Goal: Task Accomplishment & Management: Complete application form

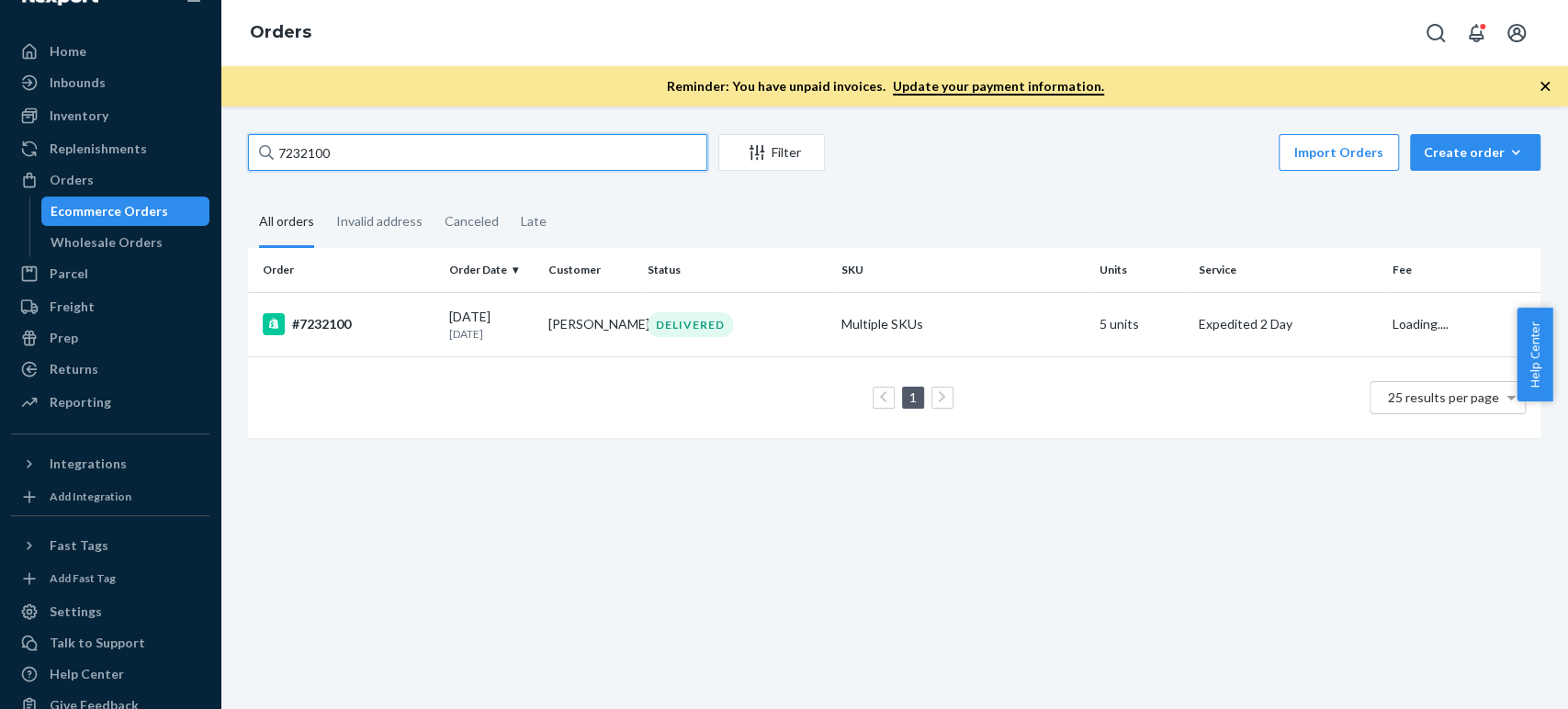
click at [396, 141] on input "7232100" at bounding box center [477, 152] width 459 height 37
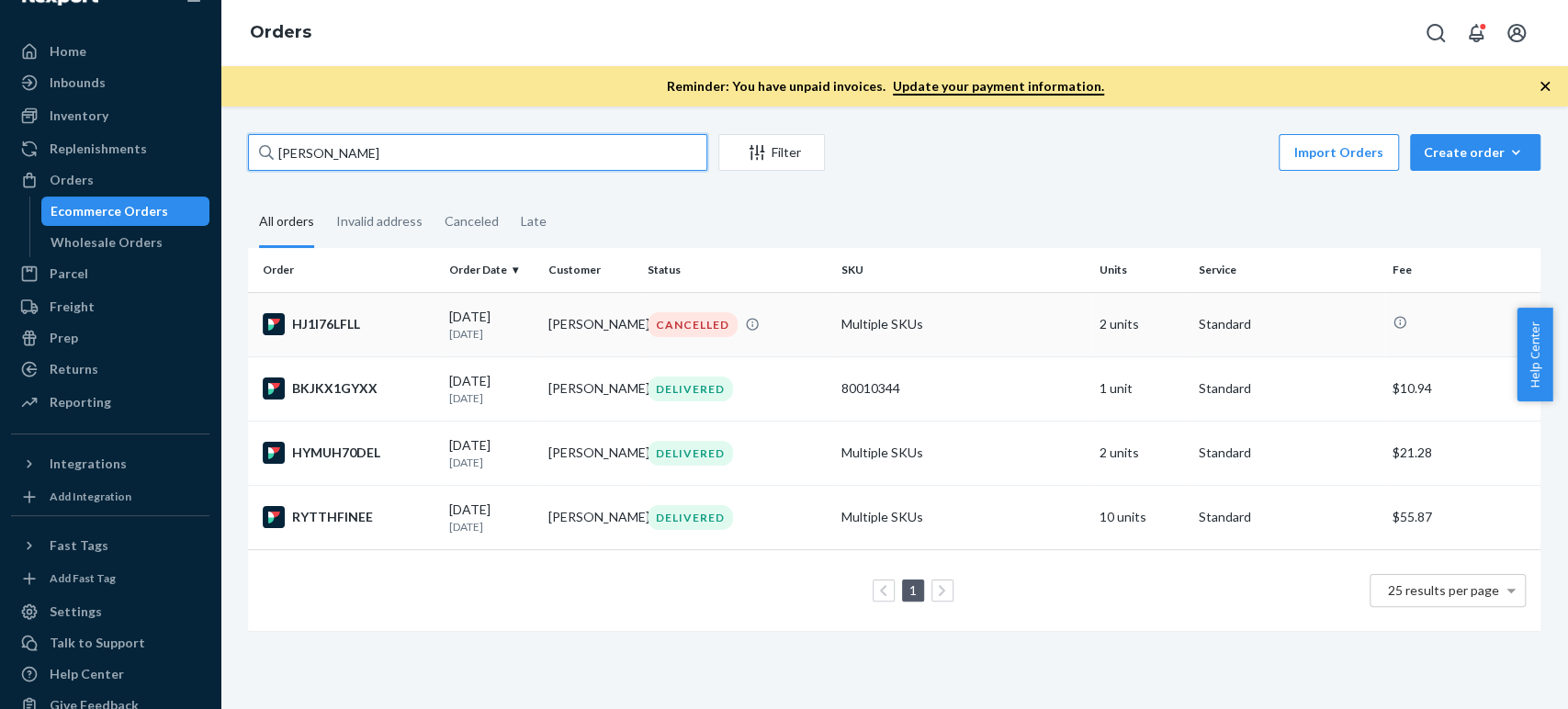
type input "[PERSON_NAME]"
click at [400, 319] on div "HJ1I76LFLL" at bounding box center [349, 323] width 172 height 22
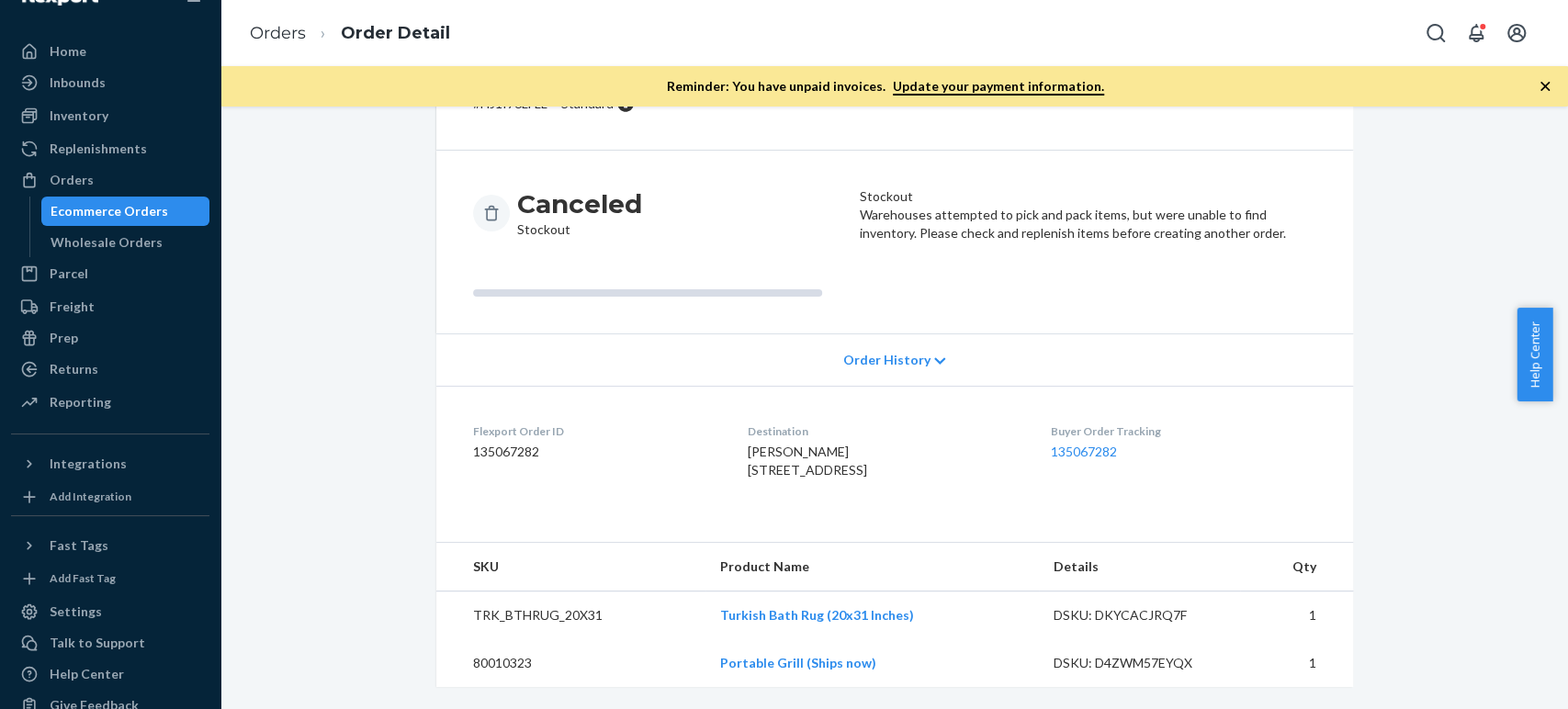
scroll to position [151, 0]
drag, startPoint x: 878, startPoint y: 661, endPoint x: 681, endPoint y: 653, distance: 197.2
click at [681, 653] on tr "80010323 Portable Grill (Ships now) DSKU: D4ZWM57EYQX 1" at bounding box center [895, 663] width 916 height 48
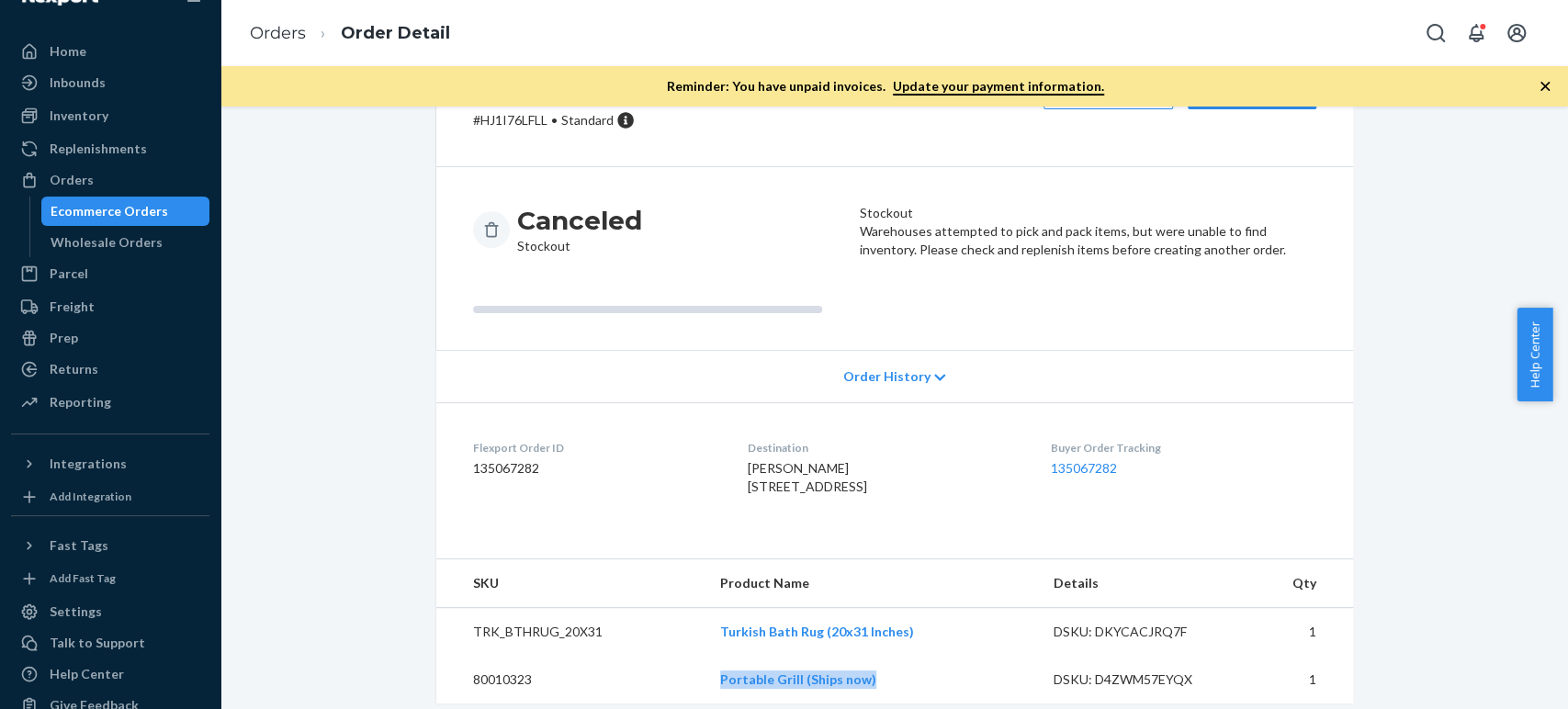
scroll to position [0, 0]
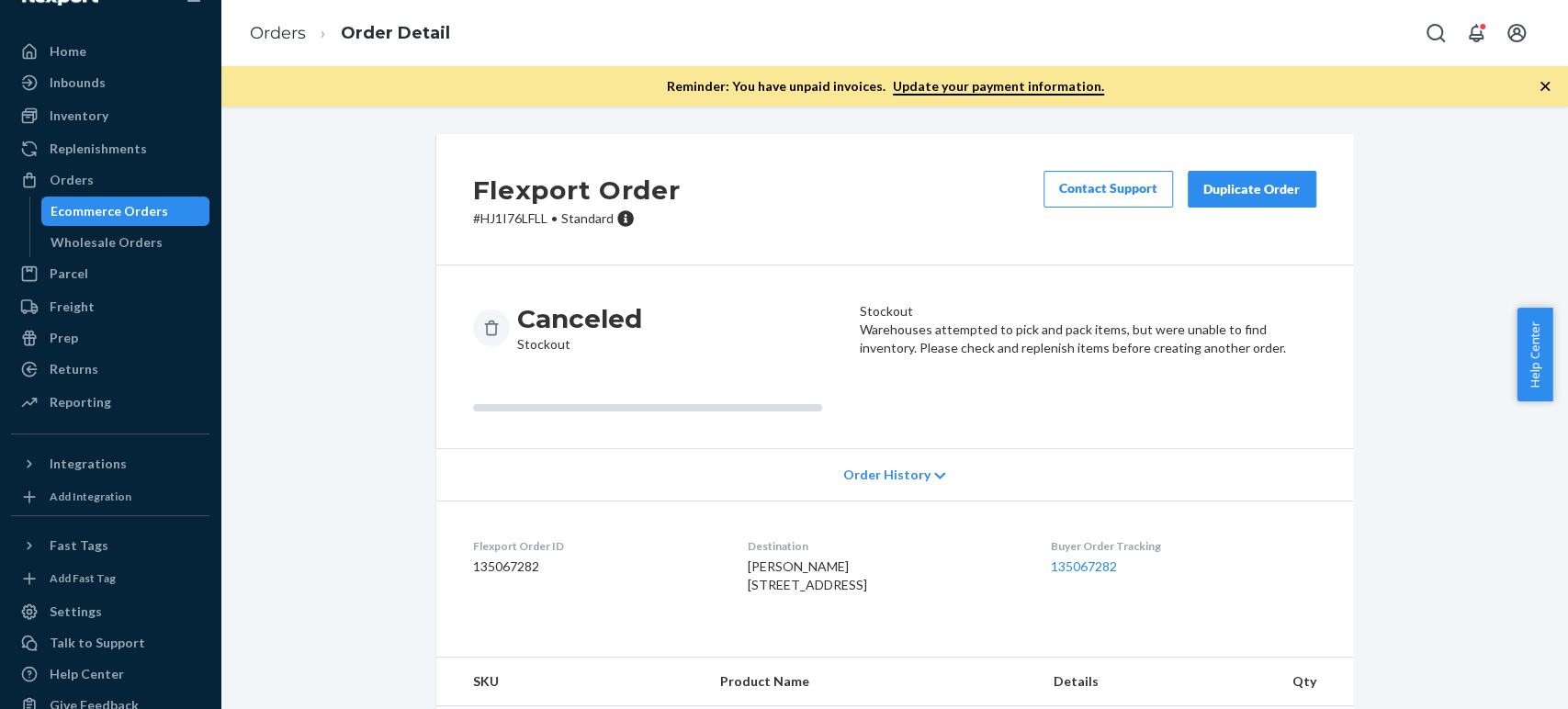
click at [1210, 200] on button "Duplicate Order" at bounding box center [1252, 189] width 128 height 37
click at [83, 179] on div "Orders" at bounding box center [72, 179] width 44 height 18
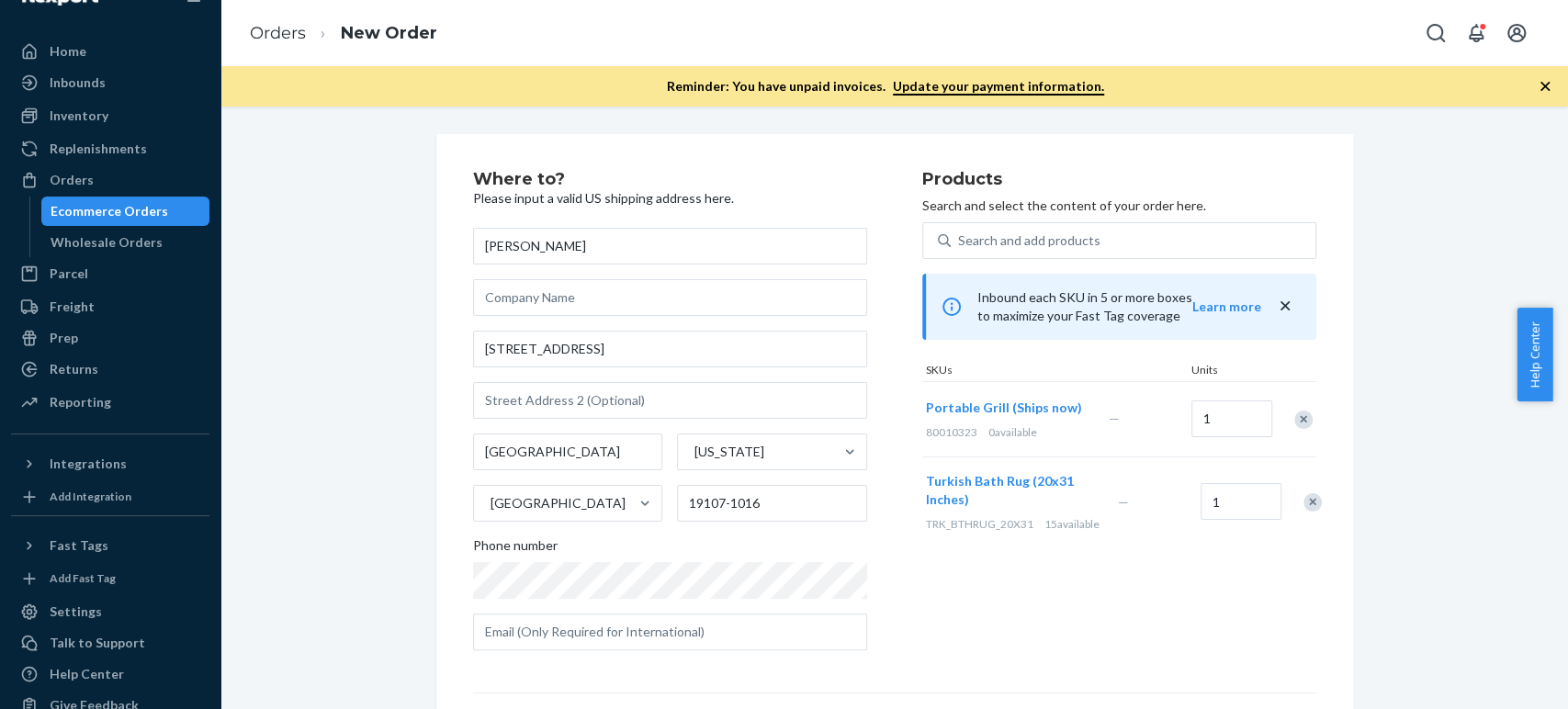
click at [305, 38] on li "New Order" at bounding box center [371, 33] width 131 height 25
click at [278, 35] on link "Orders" at bounding box center [277, 32] width 56 height 20
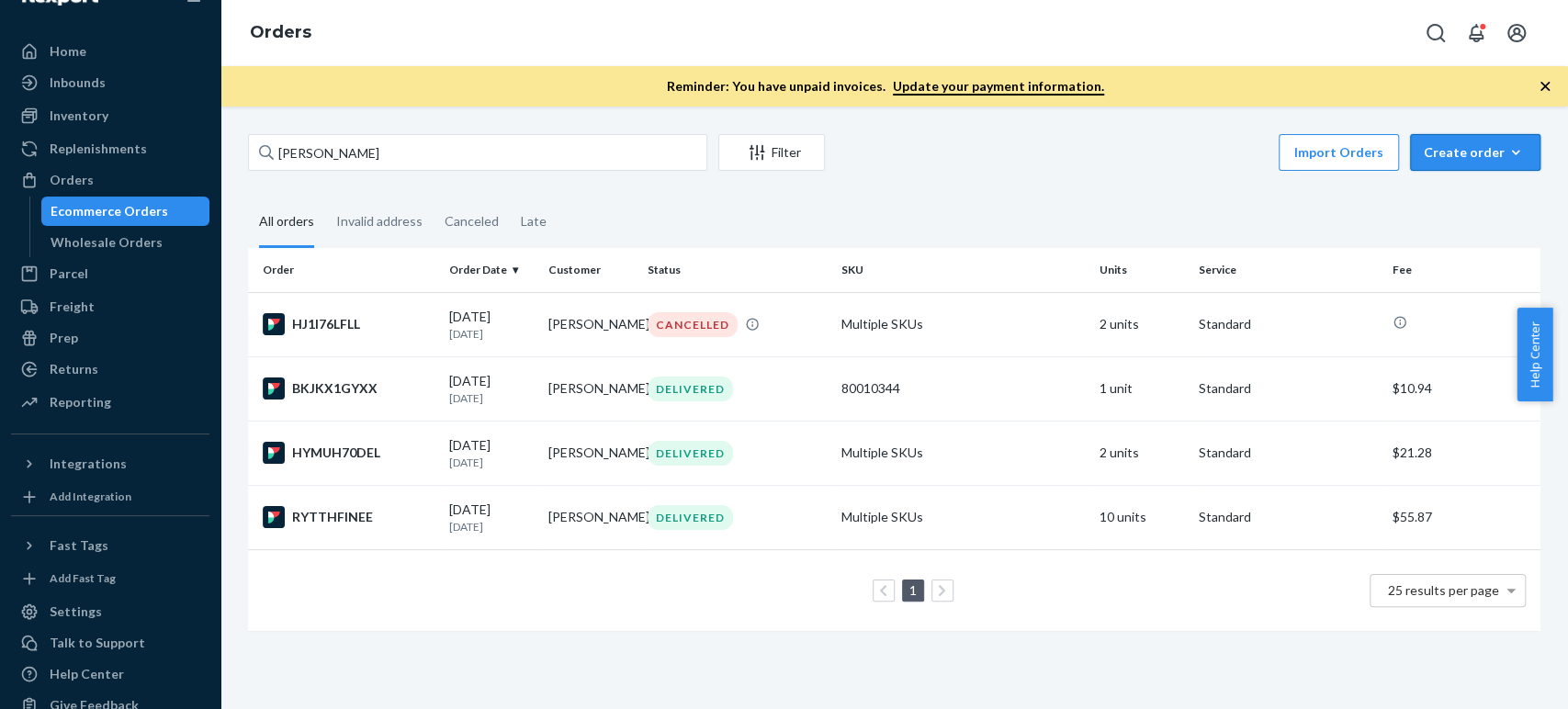
click at [1444, 153] on div "Create order" at bounding box center [1475, 152] width 103 height 18
click at [1432, 198] on span "Ecommerce order" at bounding box center [1486, 197] width 114 height 13
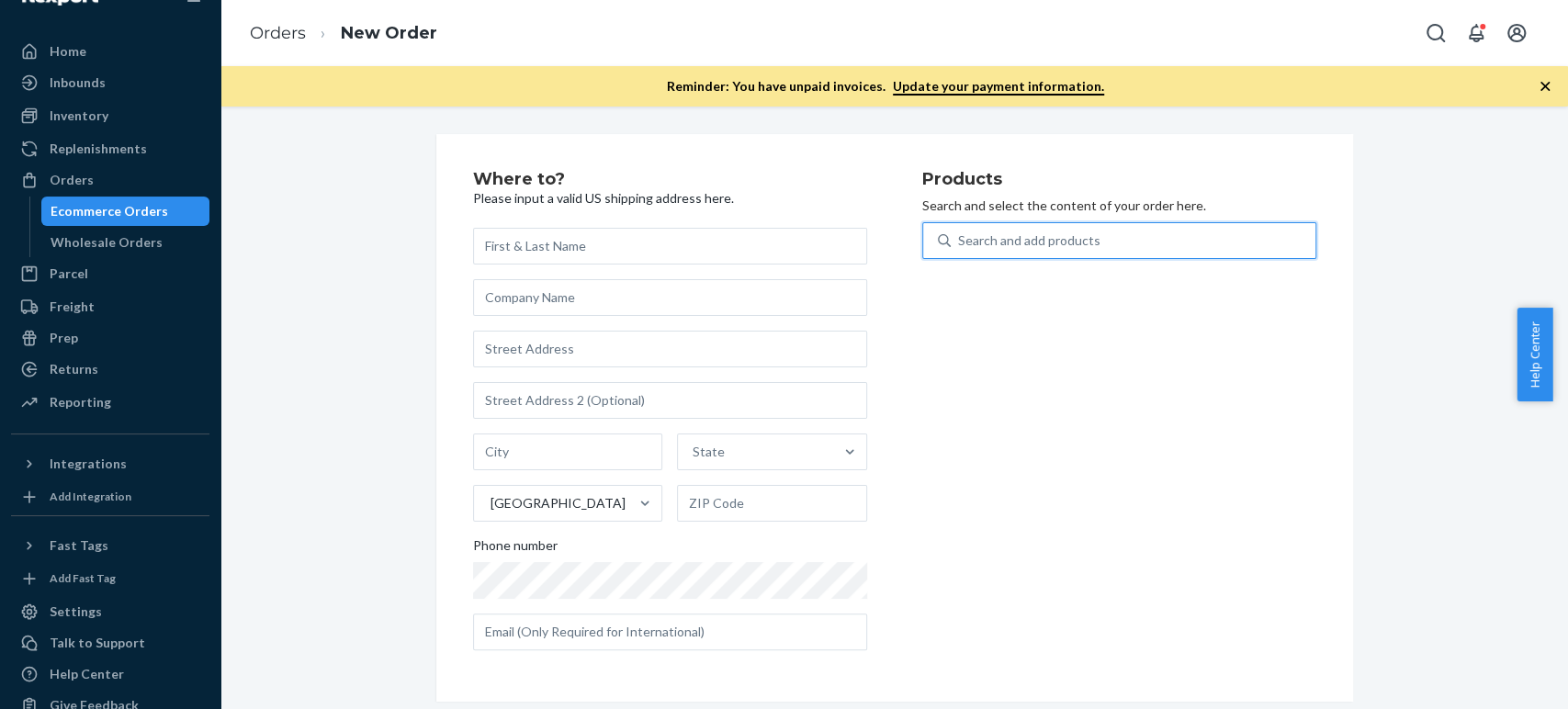
click at [1030, 247] on div "Search and add products" at bounding box center [1029, 239] width 142 height 18
click at [960, 247] on input "0 results available. Use Up and Down to choose options, press Enter to select t…" at bounding box center [959, 239] width 2 height 18
type input "portab"
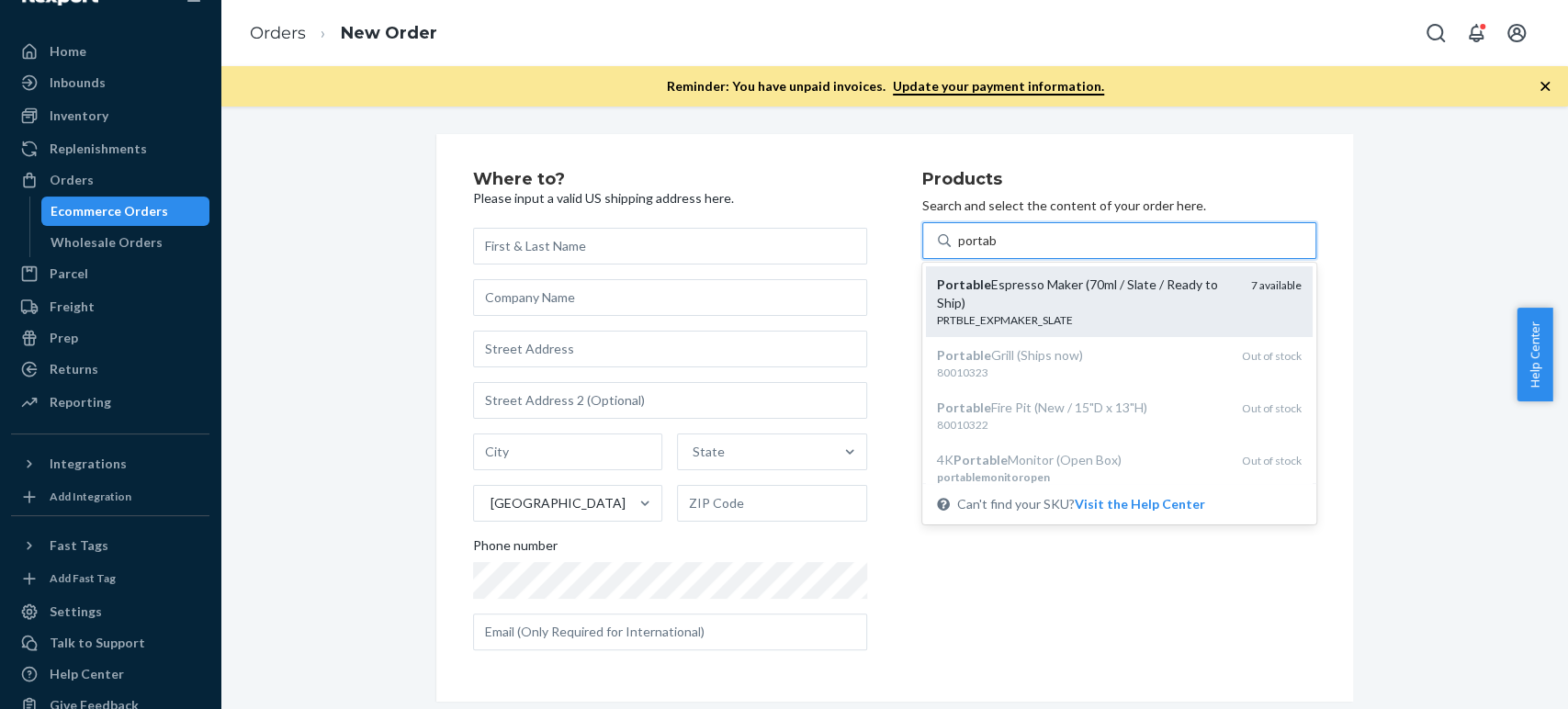
click at [1015, 282] on div "Portable Espresso Maker (70ml / Slate / Ready to Ship)" at bounding box center [1087, 293] width 300 height 37
click at [998, 250] on input "portab" at bounding box center [978, 239] width 40 height 18
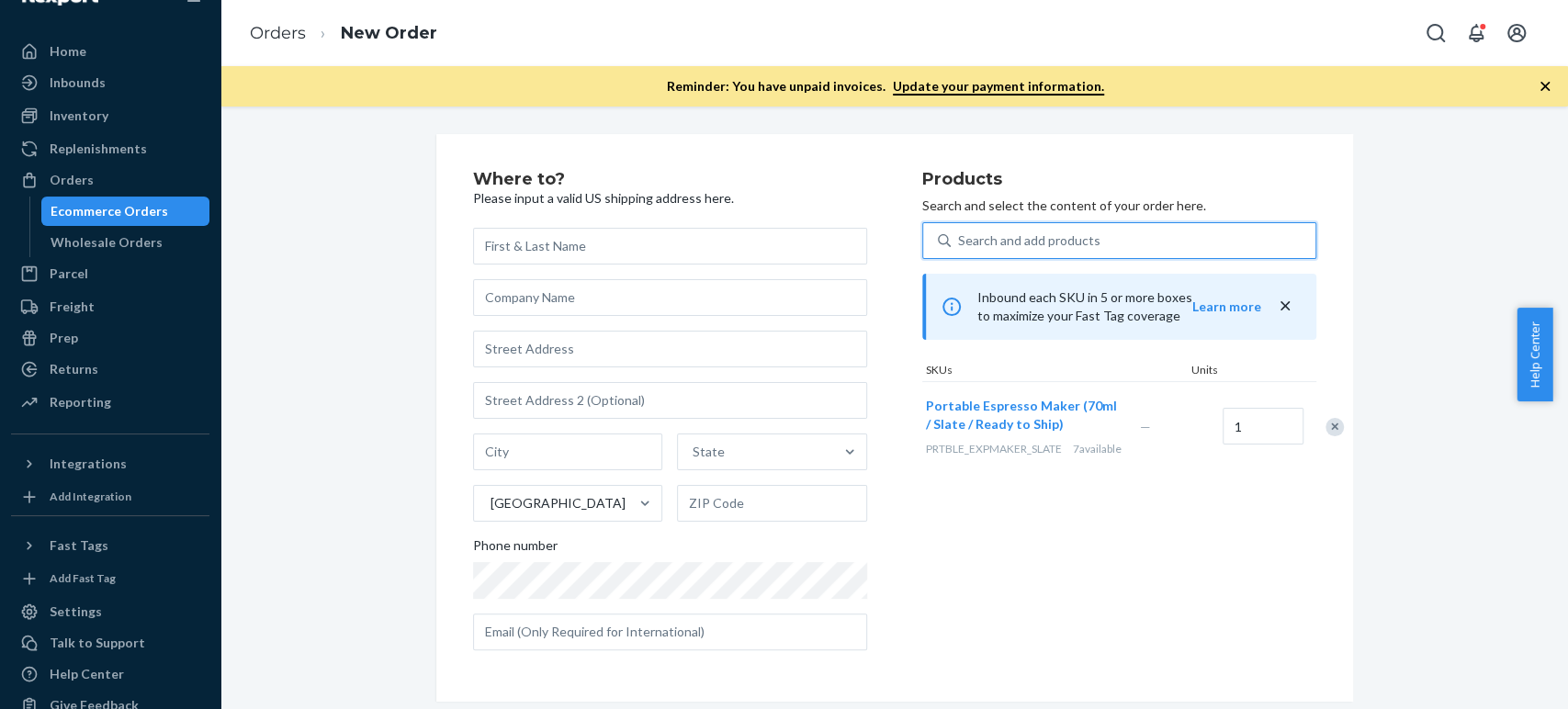
click at [958, 233] on div "Search and add products" at bounding box center [1029, 239] width 142 height 18
click at [958, 233] on input "0 results available. Select is focused ,type to refine list, press Down to open…" at bounding box center [959, 239] width 2 height 18
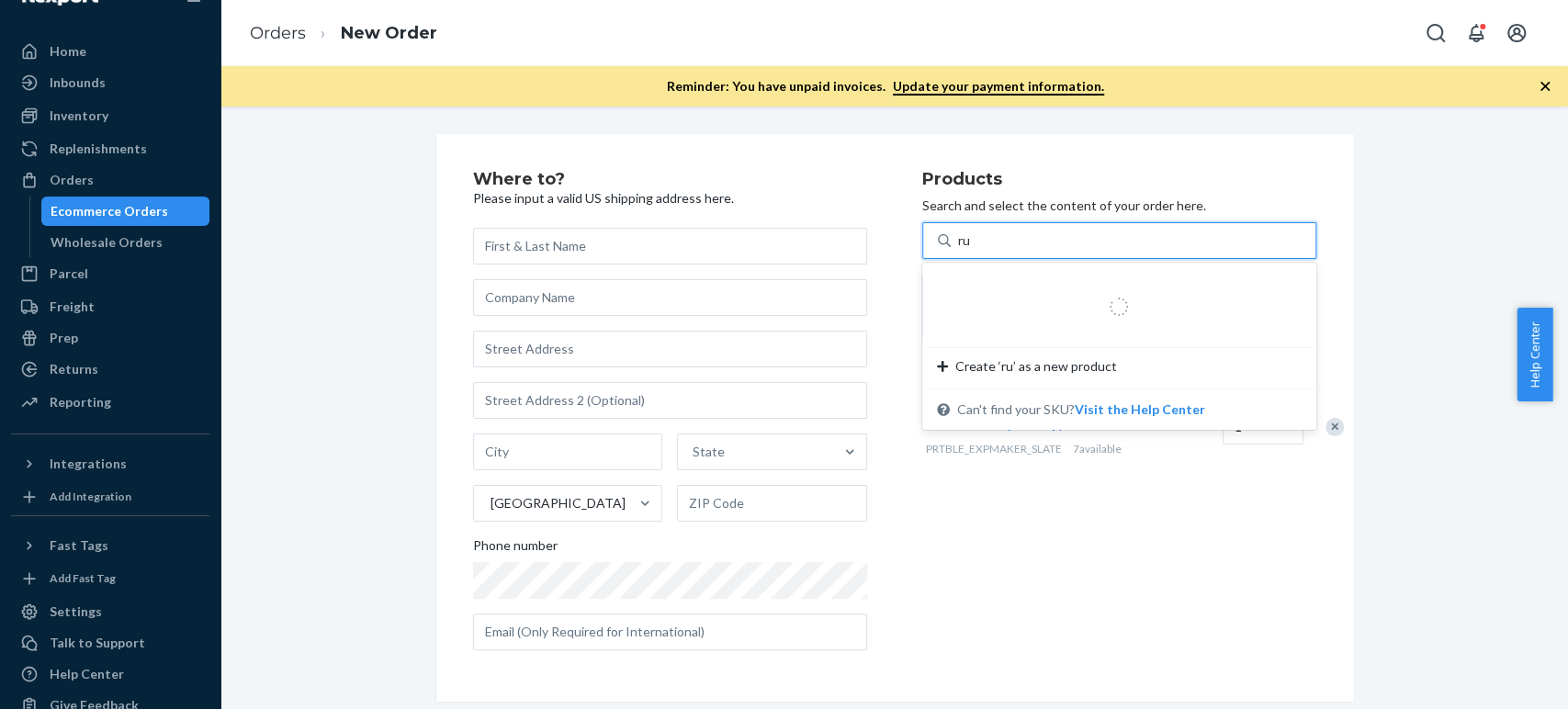
type input "rug"
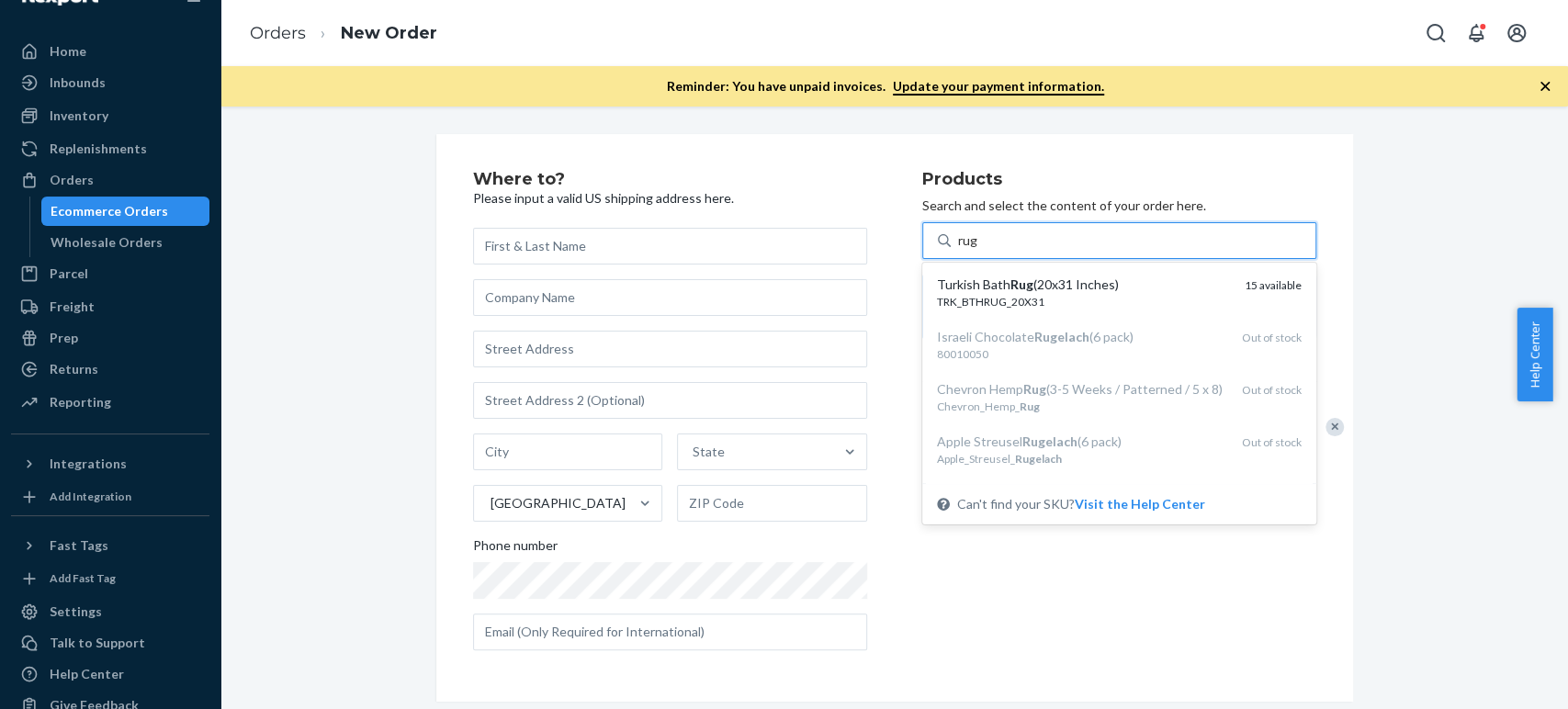
click at [944, 281] on div "Turkish Bath Rug (20x31 Inches)" at bounding box center [1083, 284] width 293 height 18
click at [958, 250] on input "rug" at bounding box center [968, 239] width 21 height 18
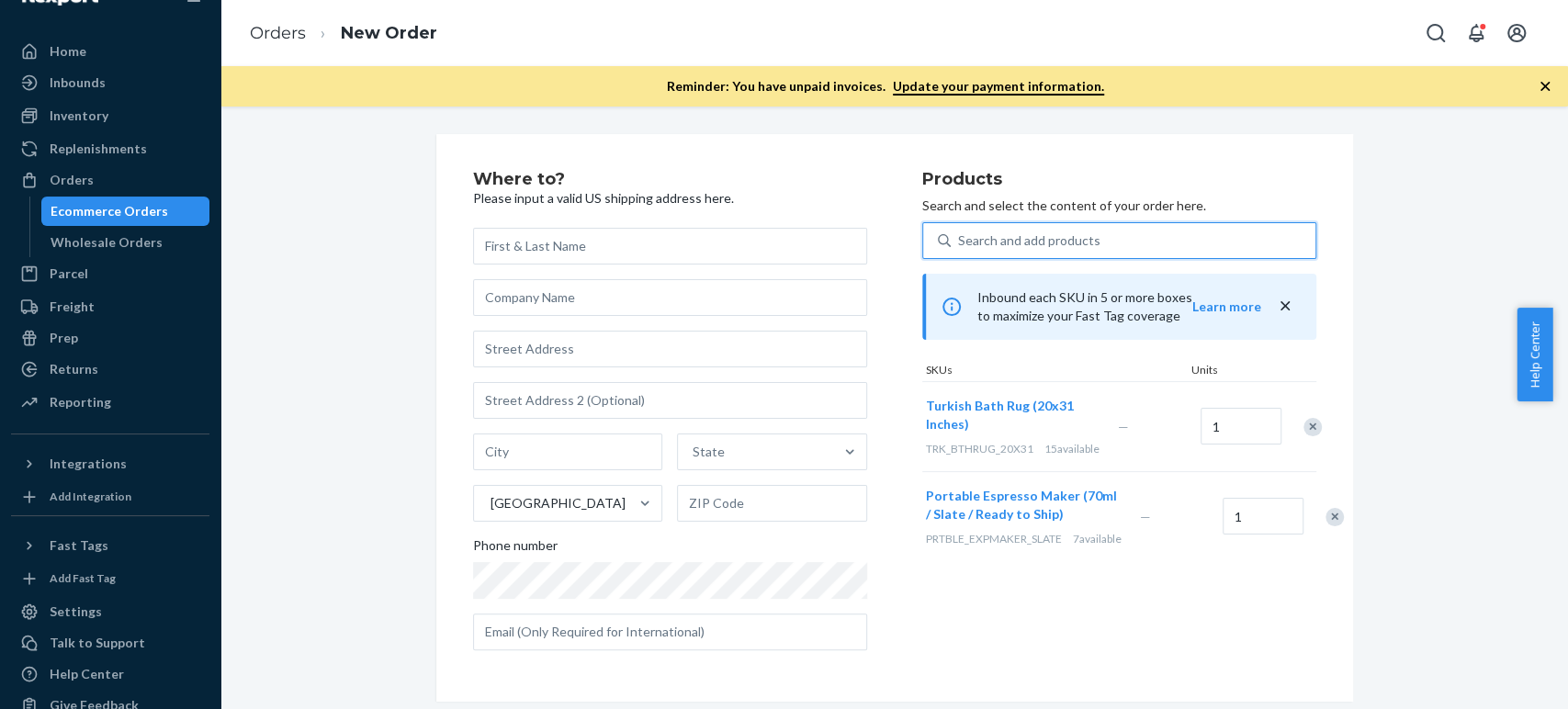
paste input "water bottle"
type input "water bottle"
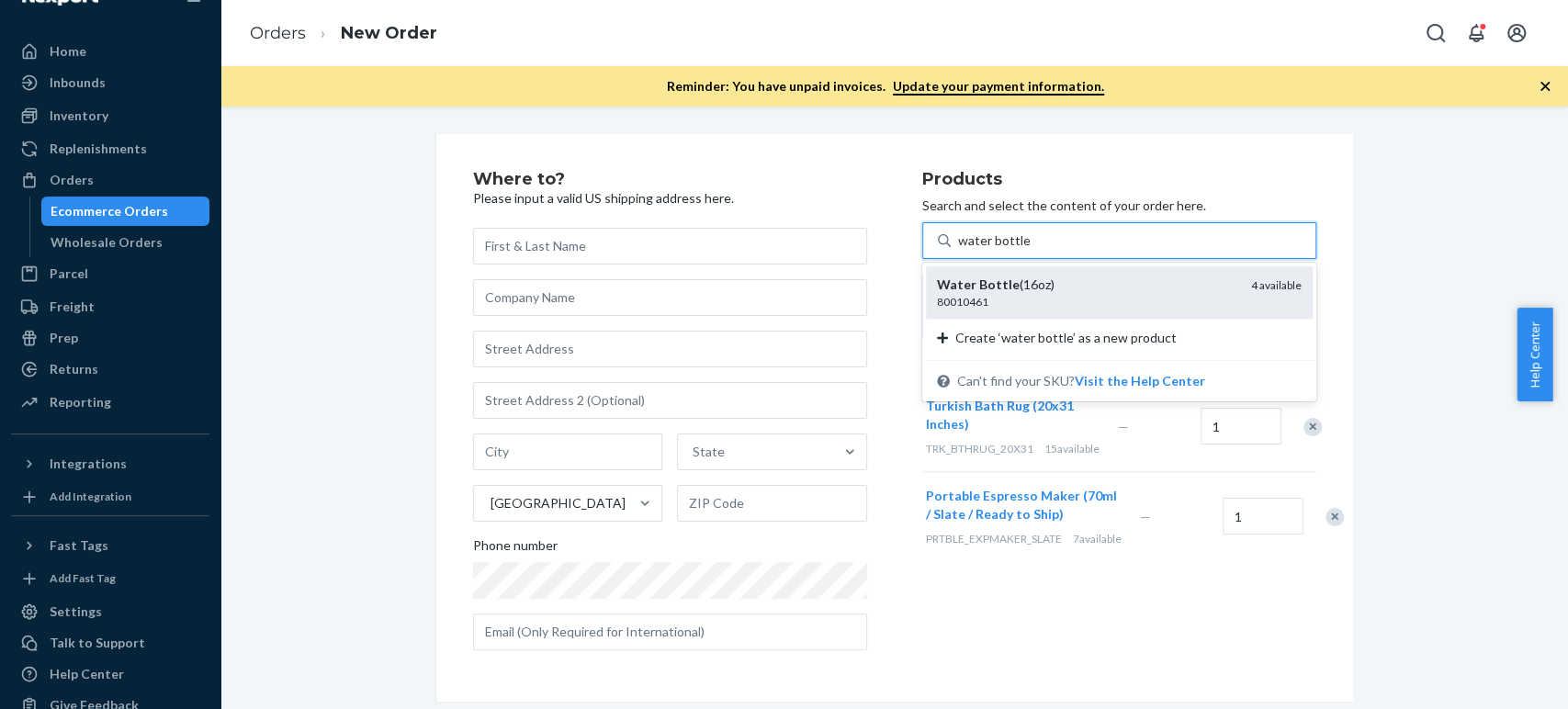
click at [979, 287] on em "Bottle" at bounding box center [999, 284] width 41 height 16
click at [972, 250] on input "water bottle" at bounding box center [994, 239] width 72 height 18
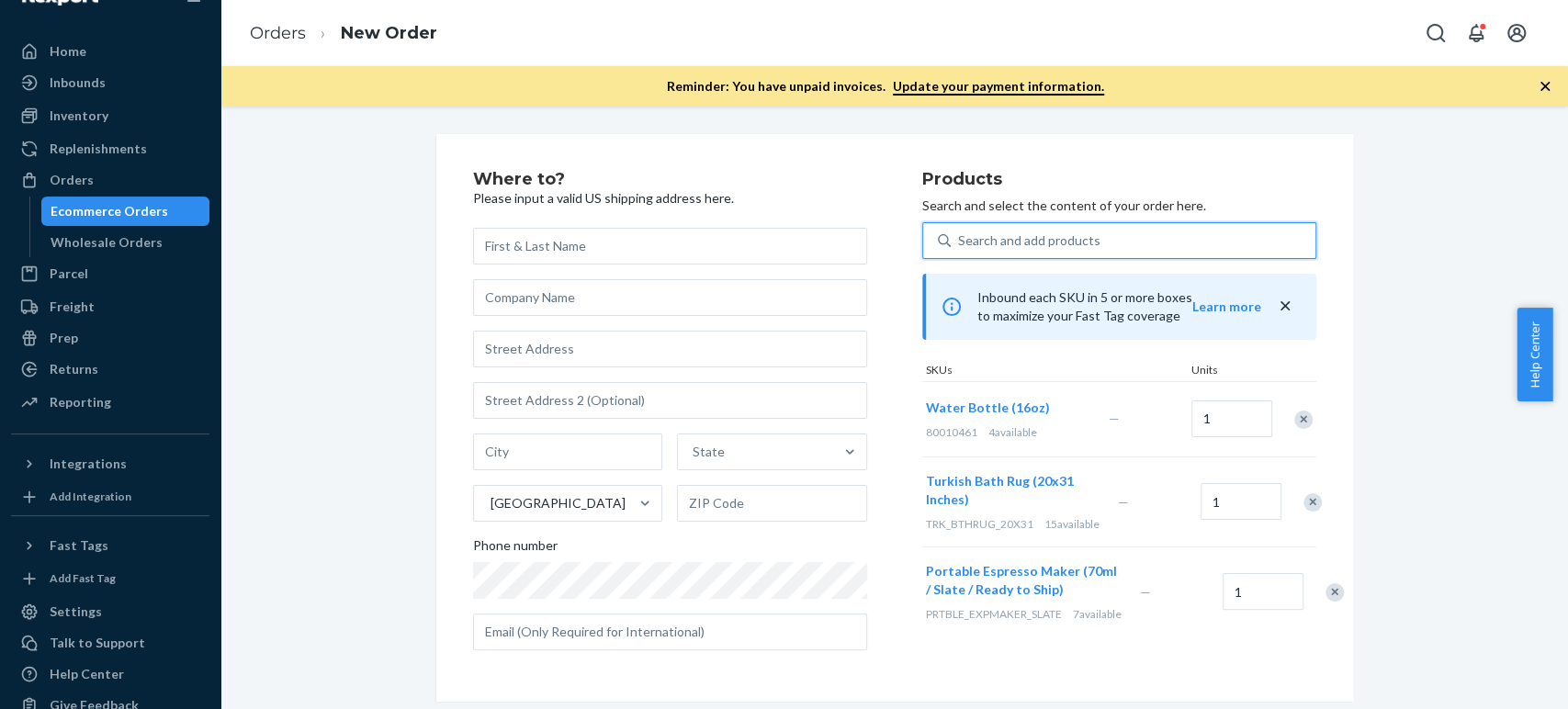
click at [1056, 249] on div "Search and add products" at bounding box center [1029, 239] width 142 height 18
click at [960, 249] on input "0 results available. Select is focused ,type to refine list, press Down to open…" at bounding box center [959, 239] width 2 height 18
paste input "cooking utensils"
type input "cooking utensils"
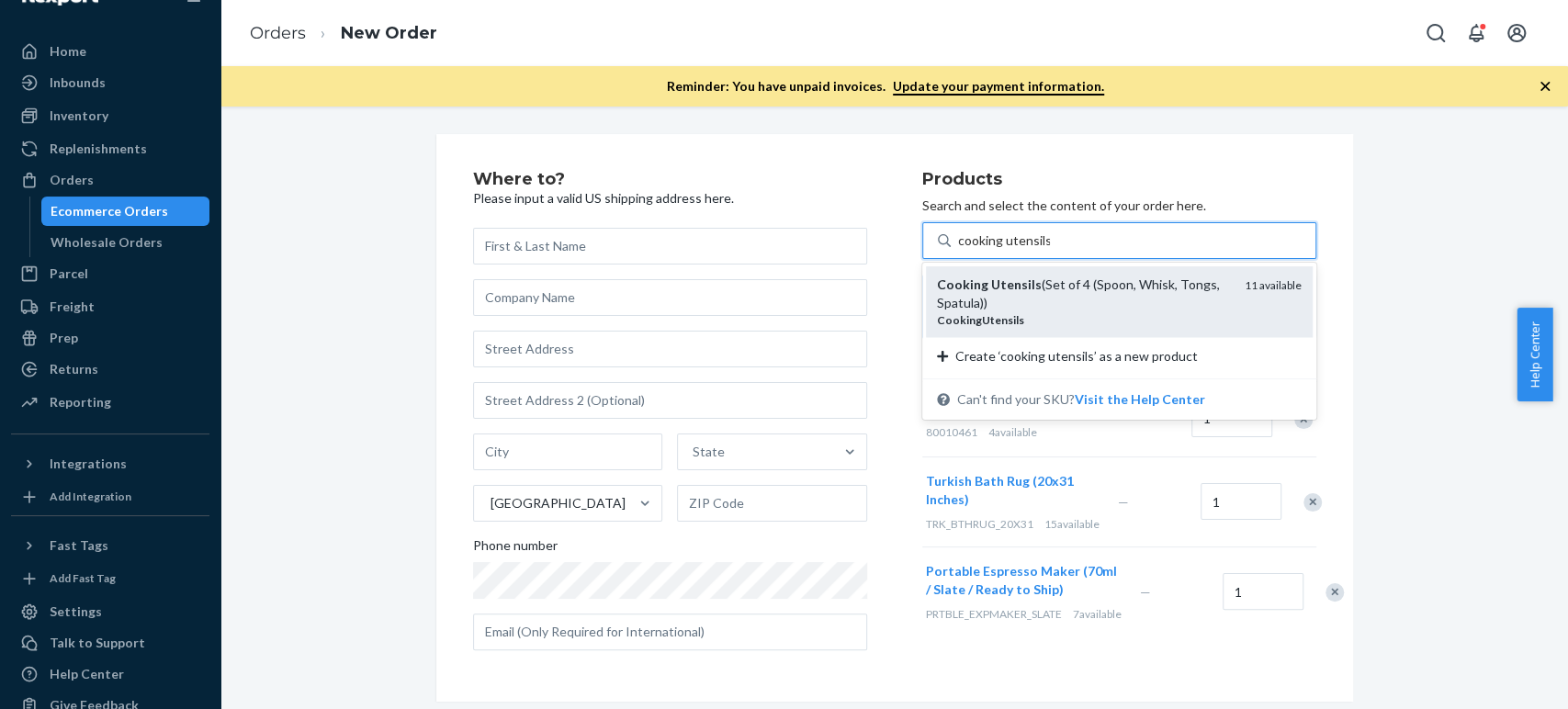
click at [999, 292] on div "Cooking Utensils (Set of 4 (Spoon, Whisk, Tongs, Spatula))" at bounding box center [1083, 293] width 293 height 37
click at [999, 250] on input "cooking utensils" at bounding box center [1003, 239] width 91 height 18
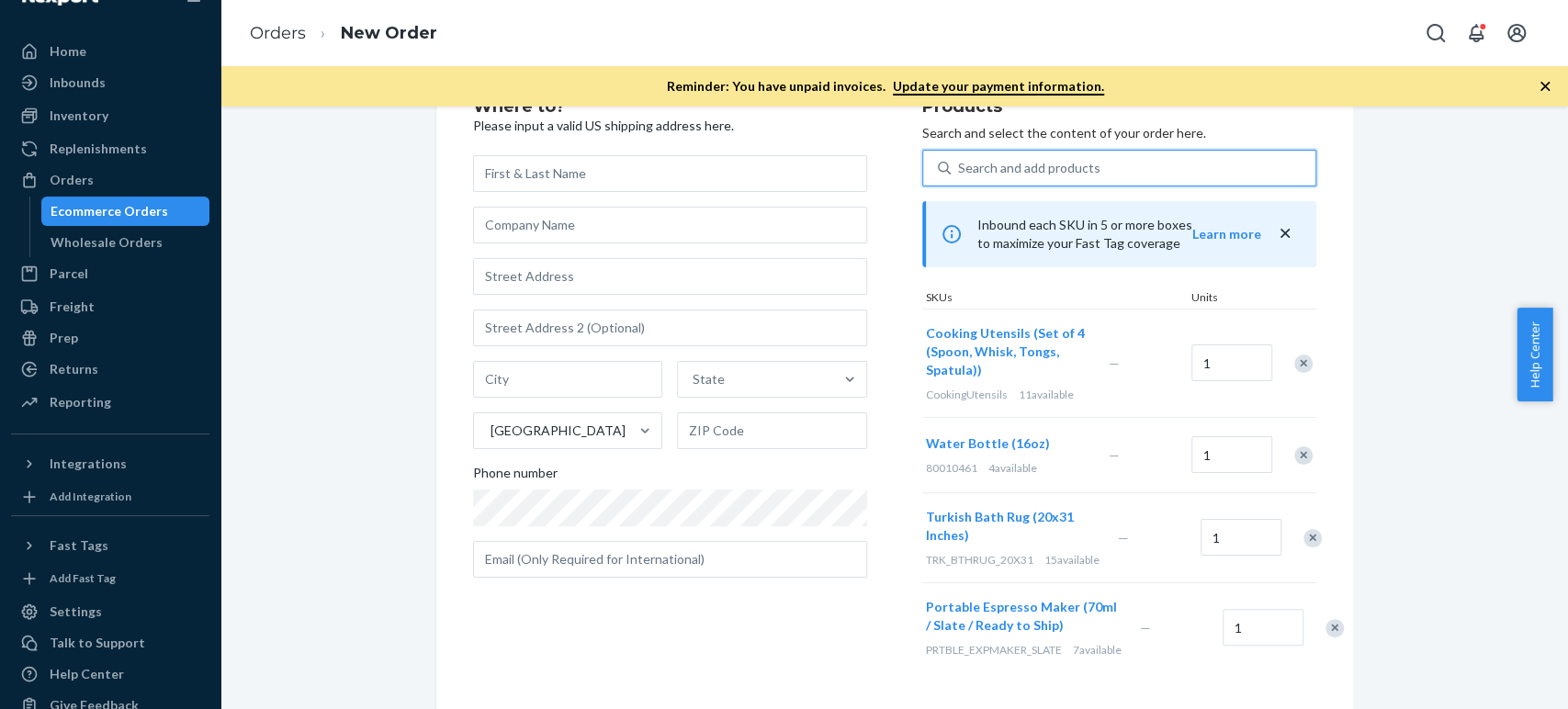
scroll to position [102, 0]
click at [976, 159] on div "Search and add products" at bounding box center [1029, 168] width 142 height 18
click at [960, 159] on input "0 results available. Use Up and Down to choose options, press Enter to select t…" at bounding box center [959, 168] width 2 height 18
paste input "[US_STATE] almond flour"
type input "[US_STATE] almond flour"
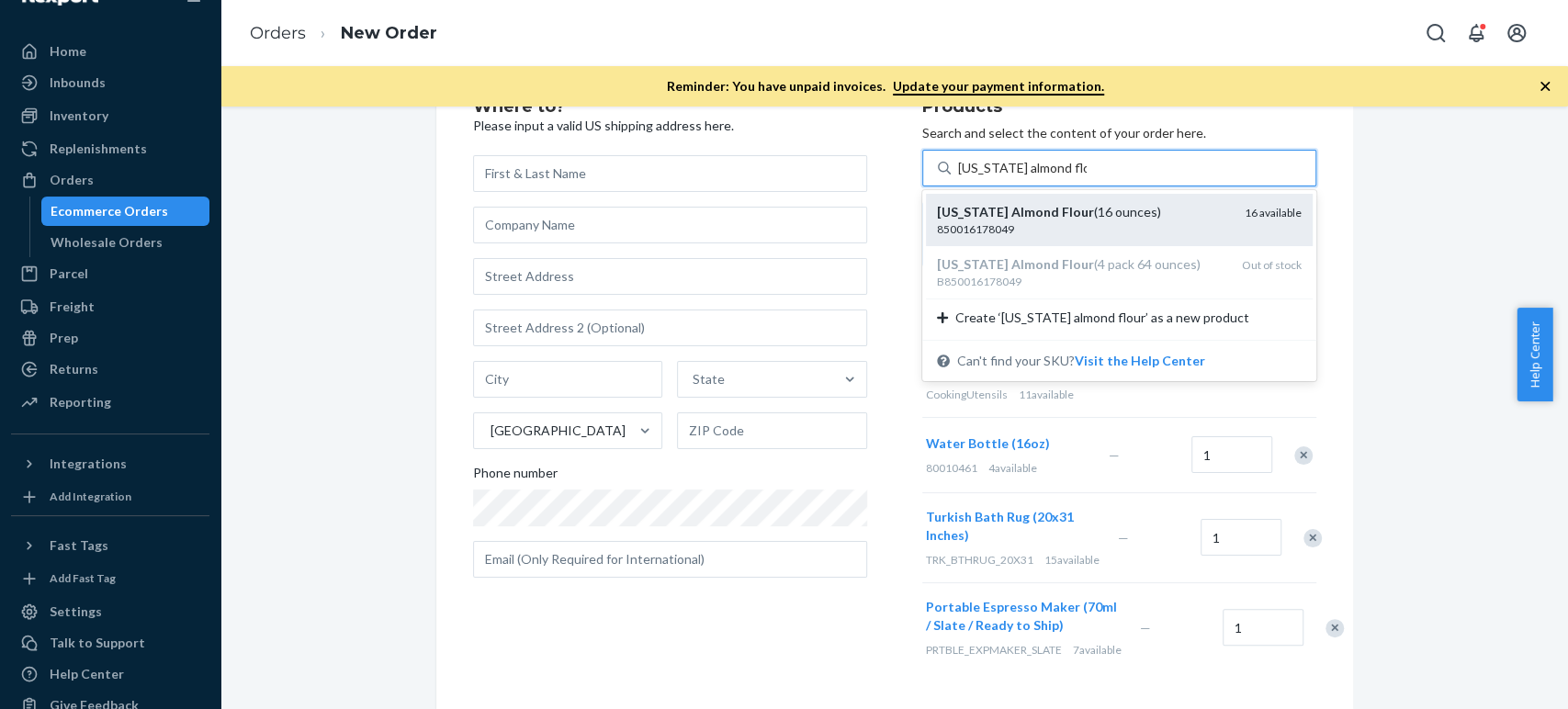
click at [982, 204] on em "[US_STATE]" at bounding box center [973, 211] width 72 height 16
click at [982, 177] on input "[US_STATE] almond flour" at bounding box center [1022, 168] width 128 height 18
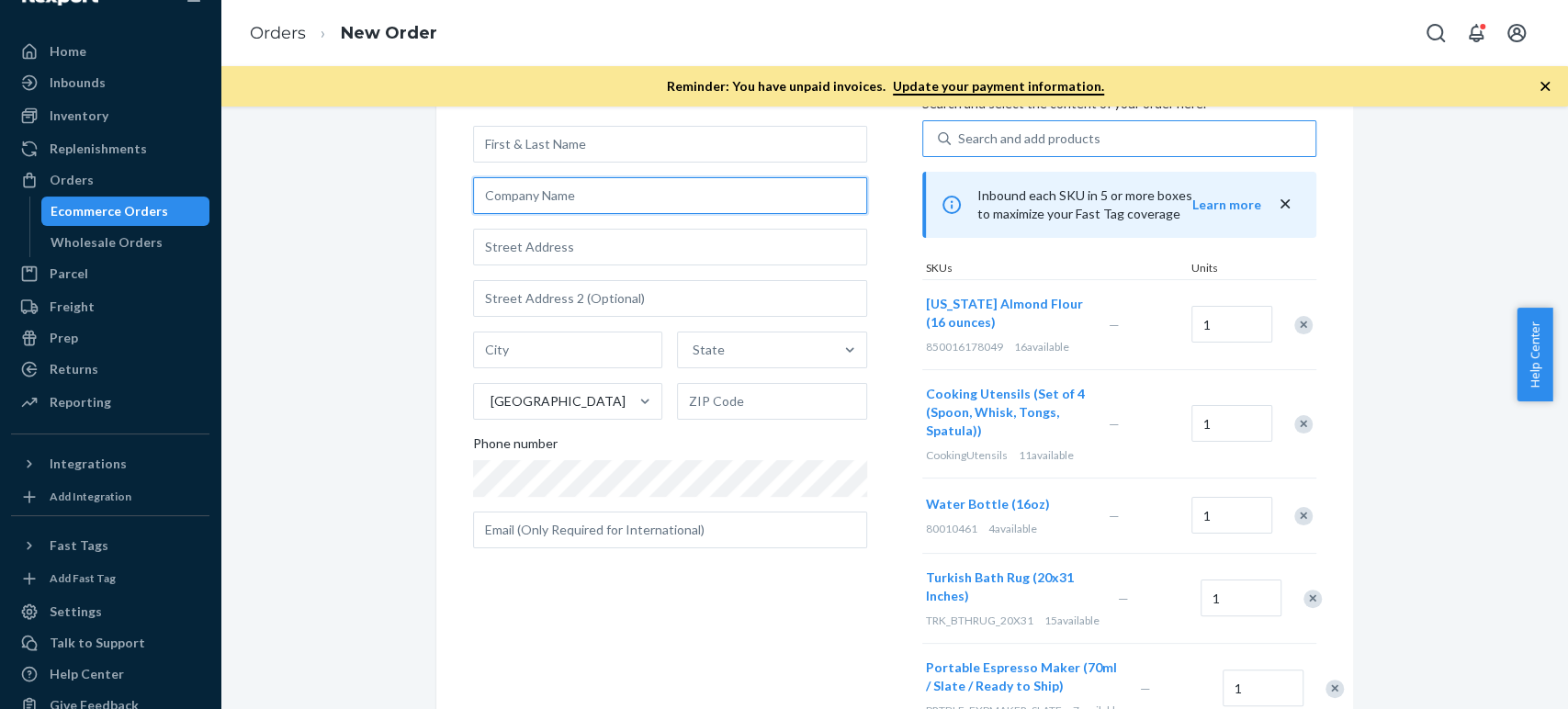
click at [598, 200] on input "text" at bounding box center [670, 195] width 394 height 37
click at [586, 156] on input "text" at bounding box center [670, 143] width 394 height 37
paste input "[PERSON_NAME]"
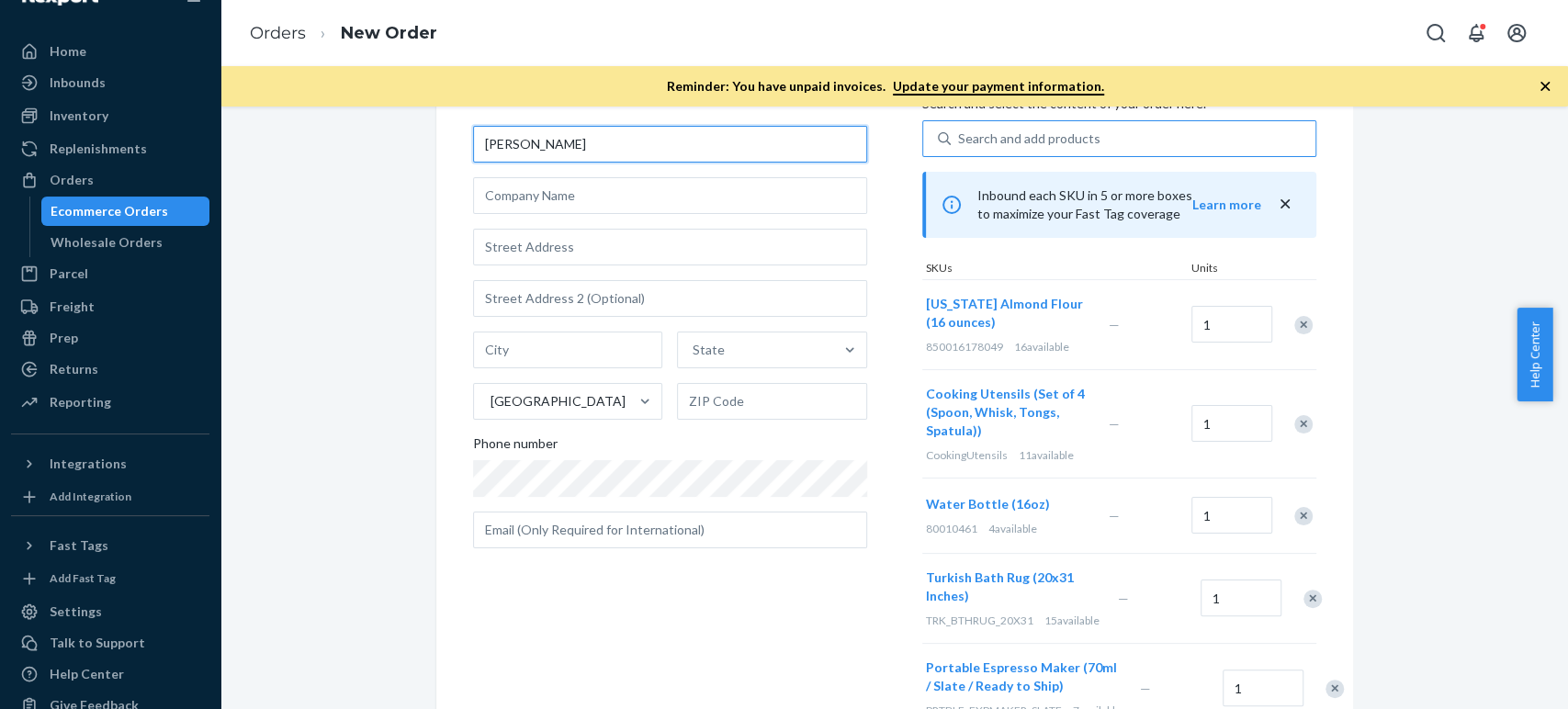
type input "[PERSON_NAME]"
click at [492, 245] on input "text" at bounding box center [670, 247] width 394 height 37
paste input "[STREET_ADDRESS]"
type input "[STREET_ADDRESS]"
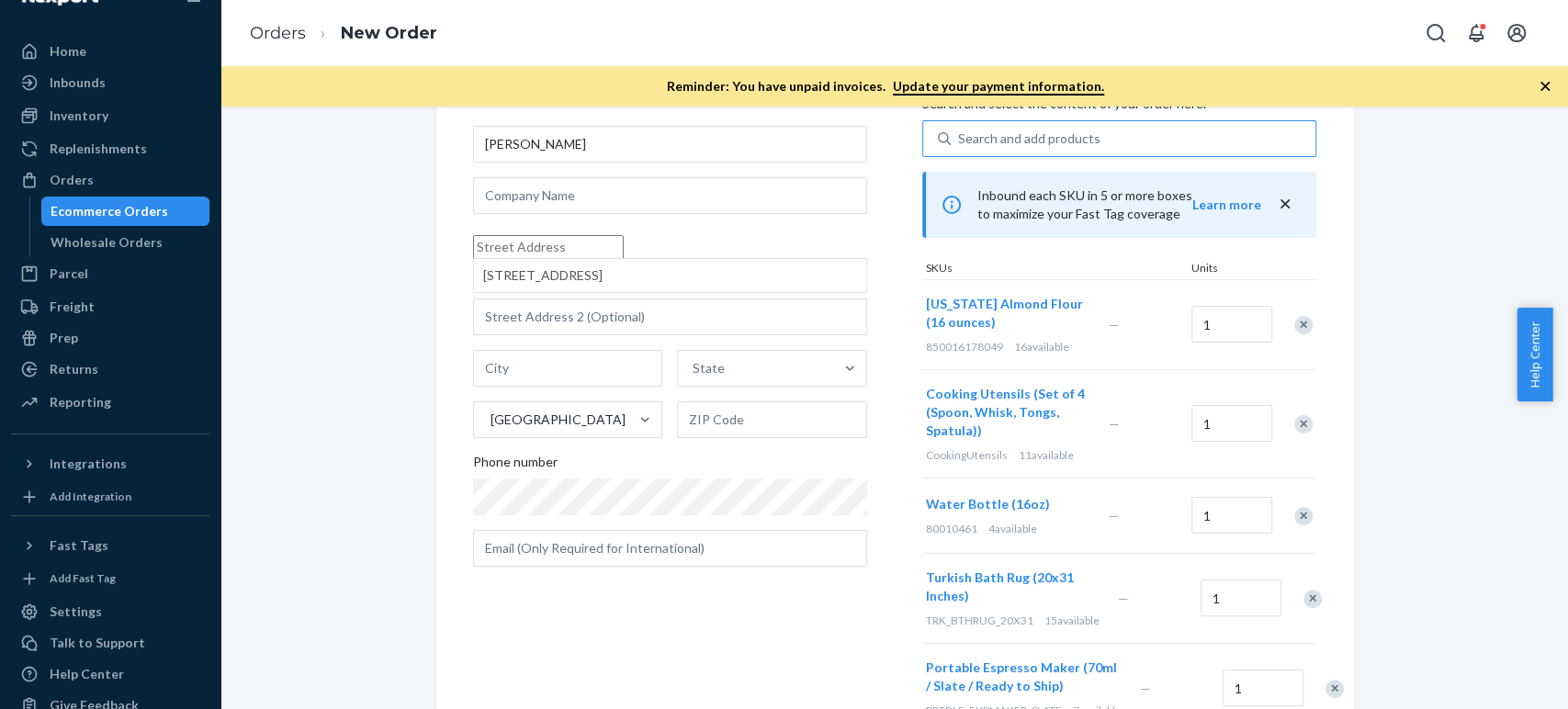
scroll to position [0, 0]
click at [535, 325] on input "text" at bounding box center [670, 317] width 394 height 37
paste input "Apt 512"
type input "Apt 512"
click at [517, 244] on input "Street1 must be at least 3 characters long" at bounding box center [549, 246] width 151 height 24
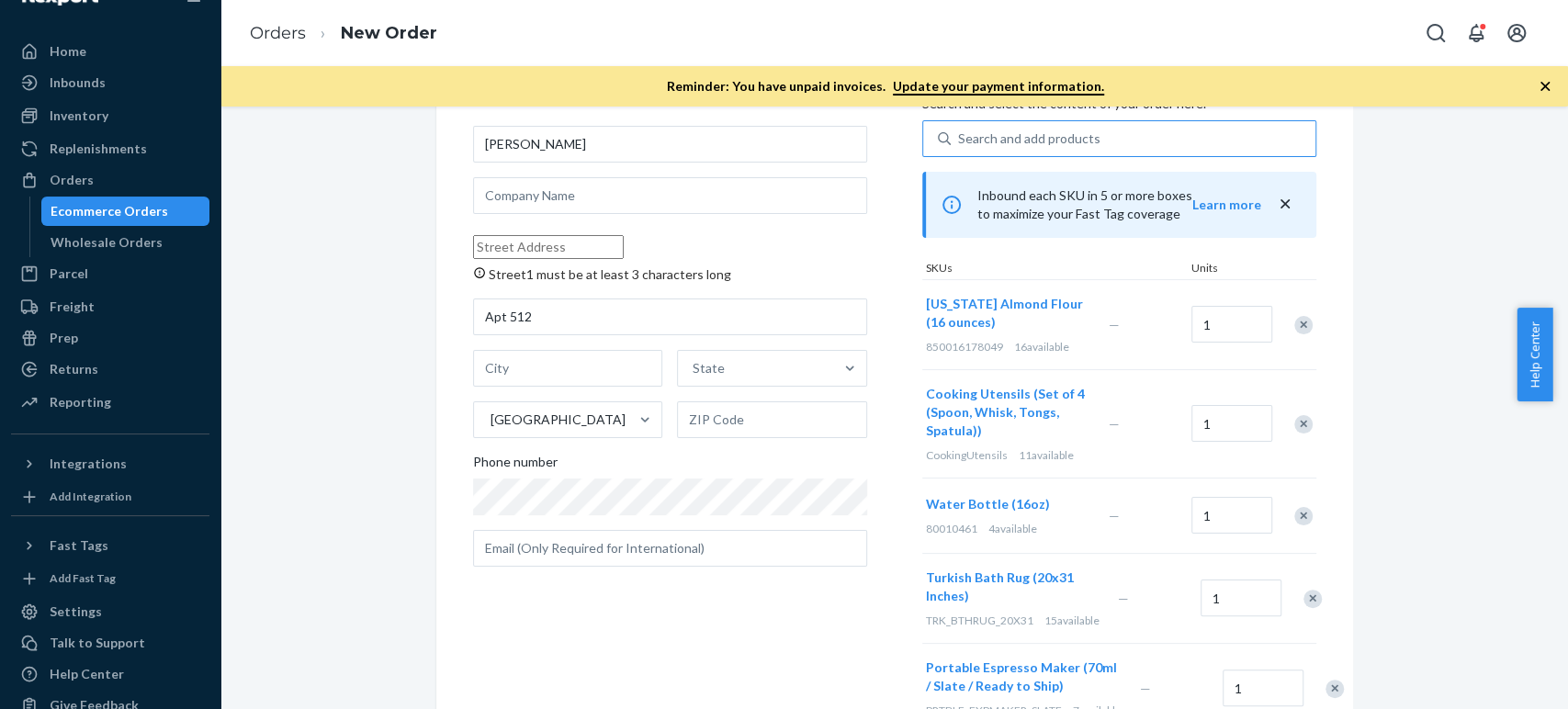
paste input "[STREET_ADDRESS]"
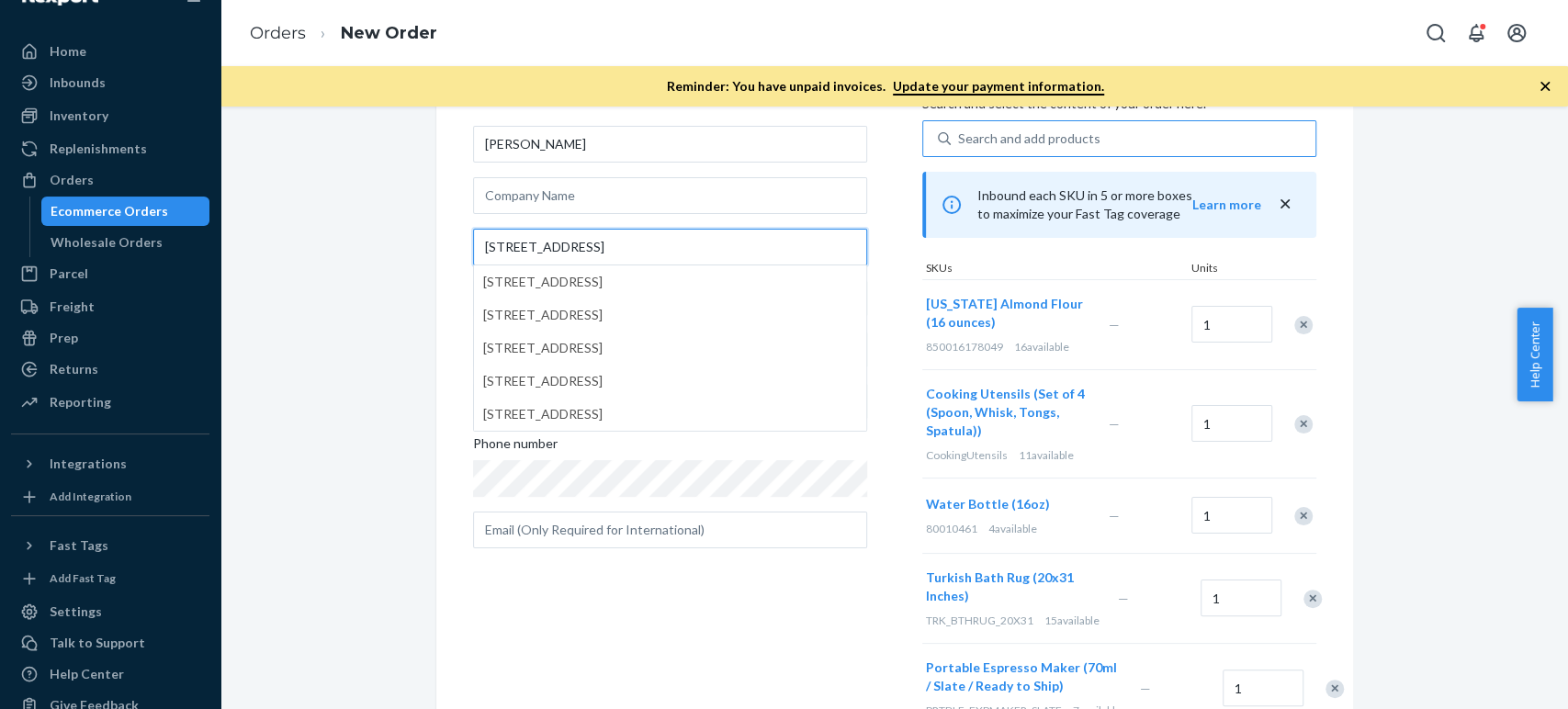
type input "[STREET_ADDRESS]"
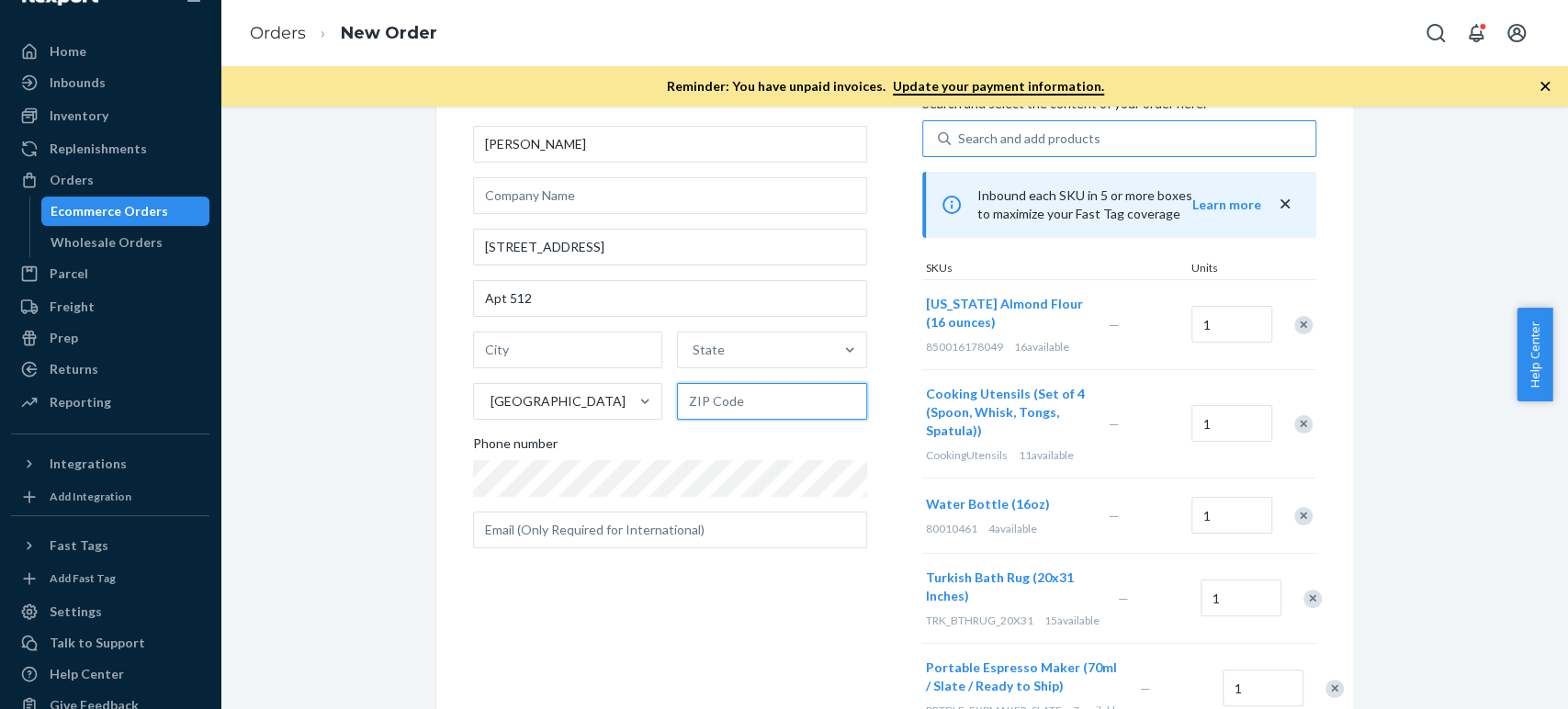
click at [710, 398] on input "text" at bounding box center [772, 401] width 190 height 37
paste input "19107"
type input "19107"
click at [532, 358] on input "text" at bounding box center [569, 350] width 190 height 37
paste input "[GEOGRAPHIC_DATA]"
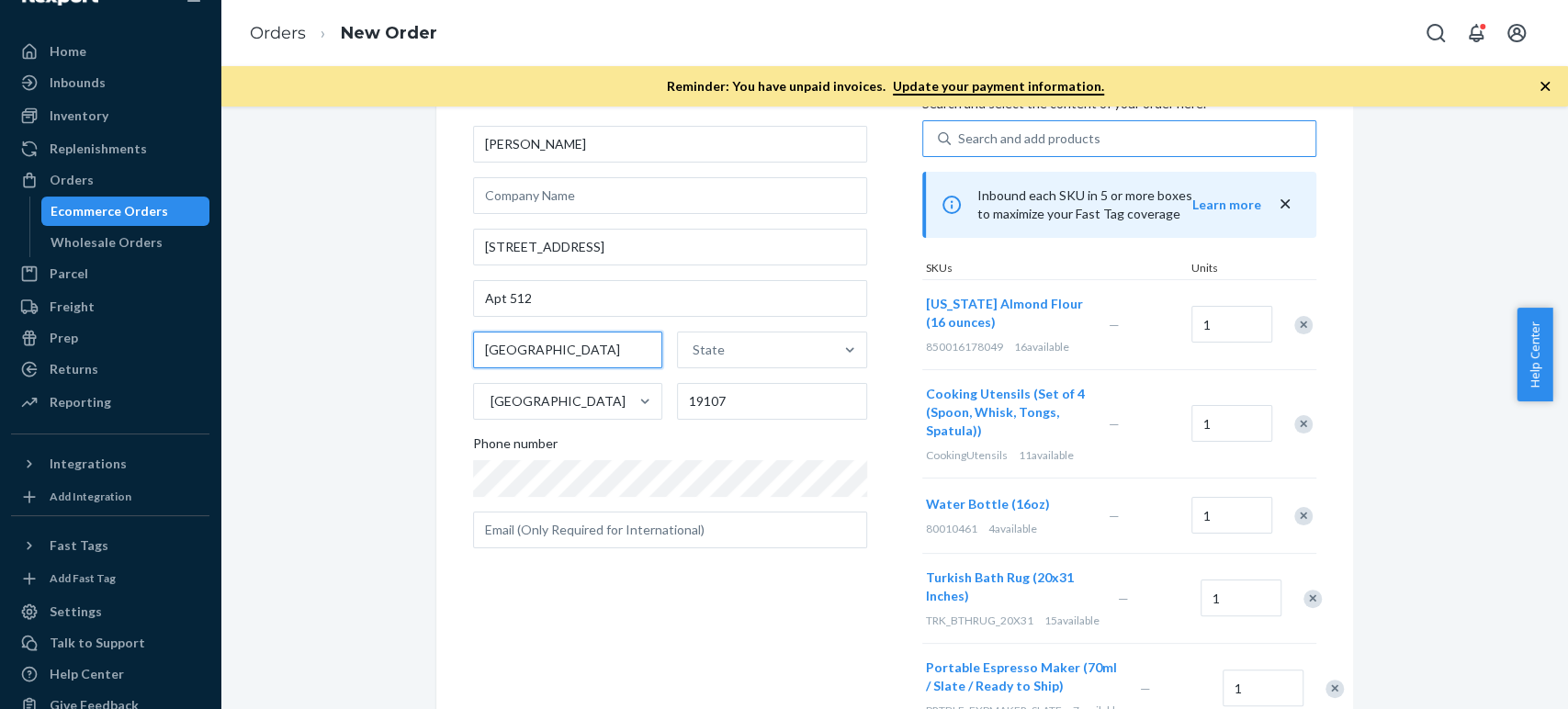
type input "[GEOGRAPHIC_DATA]"
click at [767, 351] on div "State" at bounding box center [755, 350] width 156 height 37
click at [694, 351] on input "State" at bounding box center [693, 349] width 2 height 18
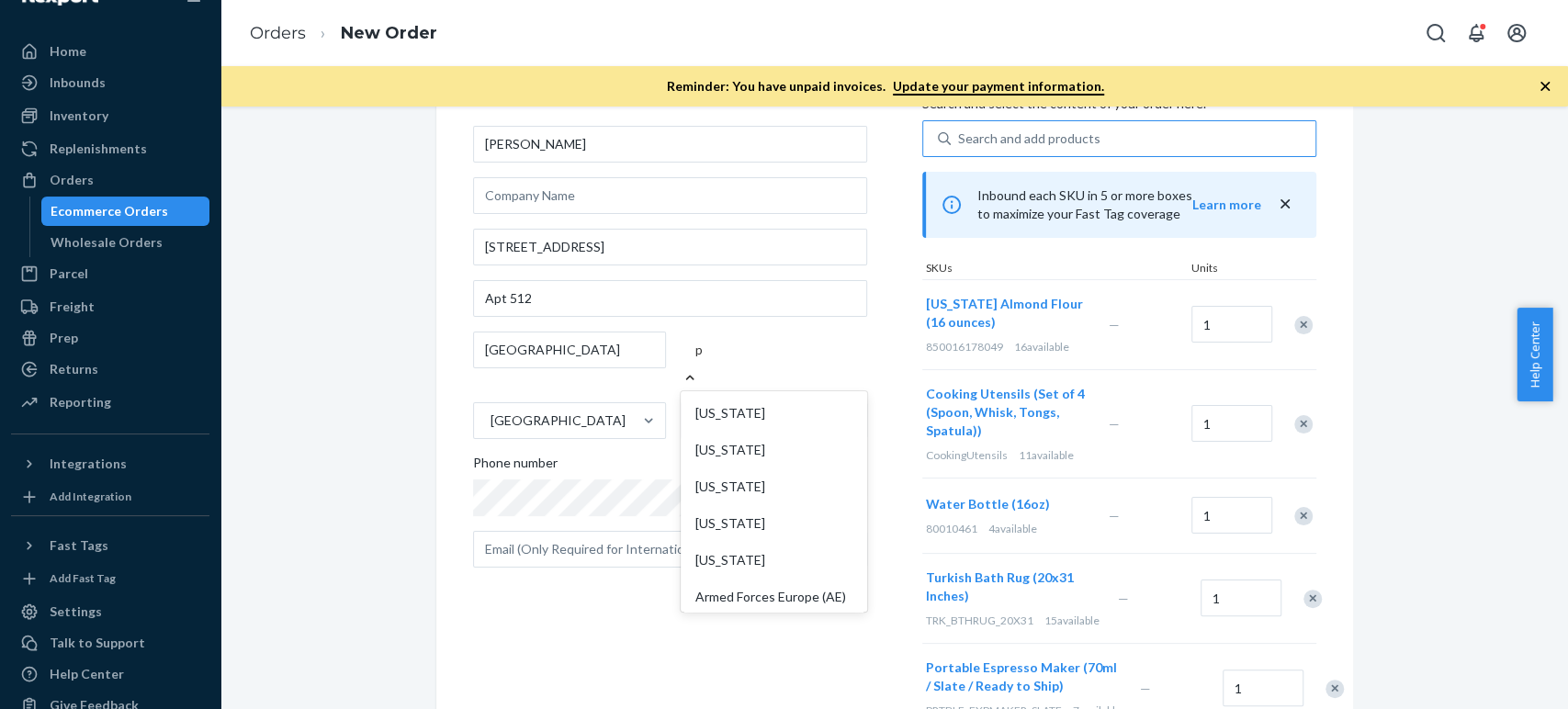
type input "pa"
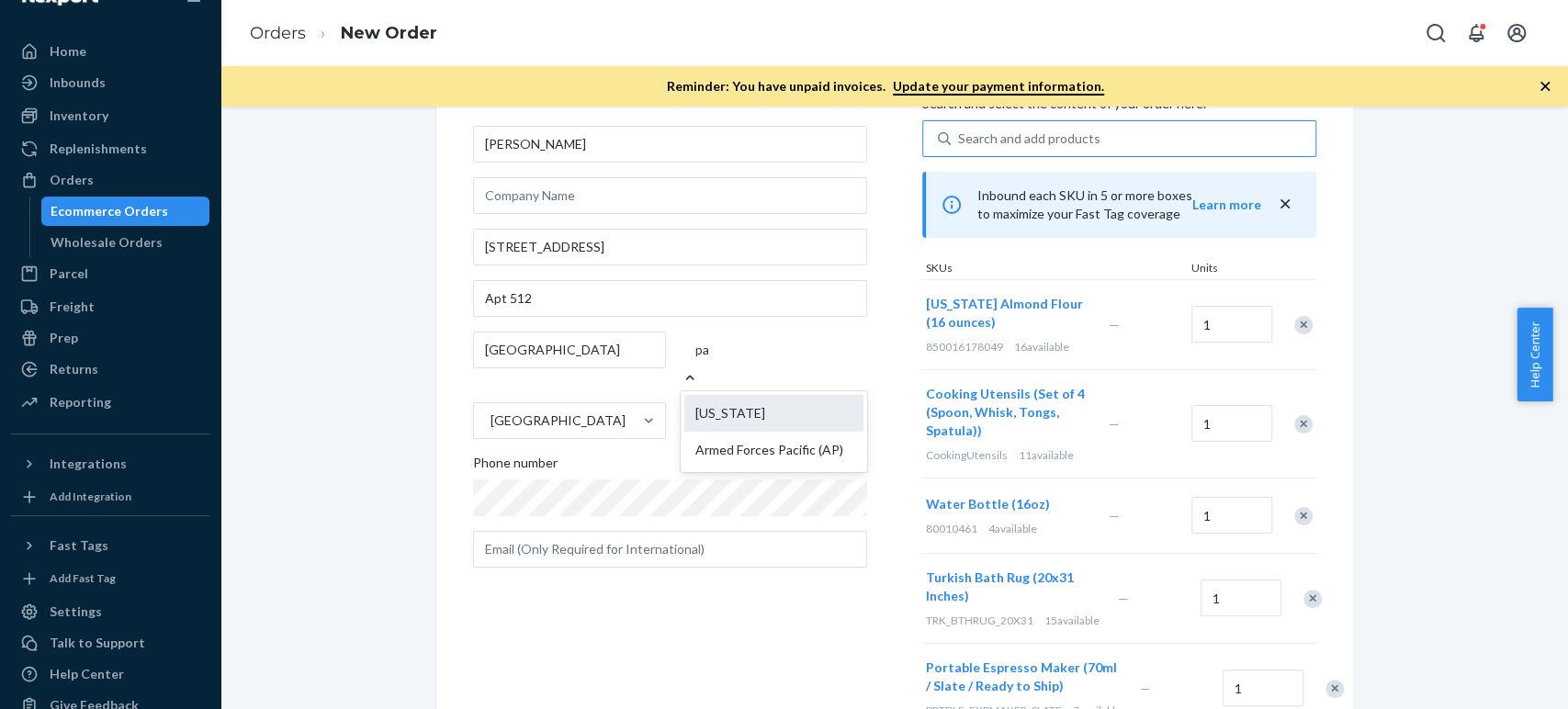
click at [742, 398] on div "[US_STATE]" at bounding box center [774, 413] width 179 height 37
click at [711, 359] on input "pa" at bounding box center [702, 349] width 16 height 18
click at [830, 581] on div "Where to? Please input a valid US shipping address here. [PERSON_NAME] [STREET_…" at bounding box center [698, 401] width 449 height 665
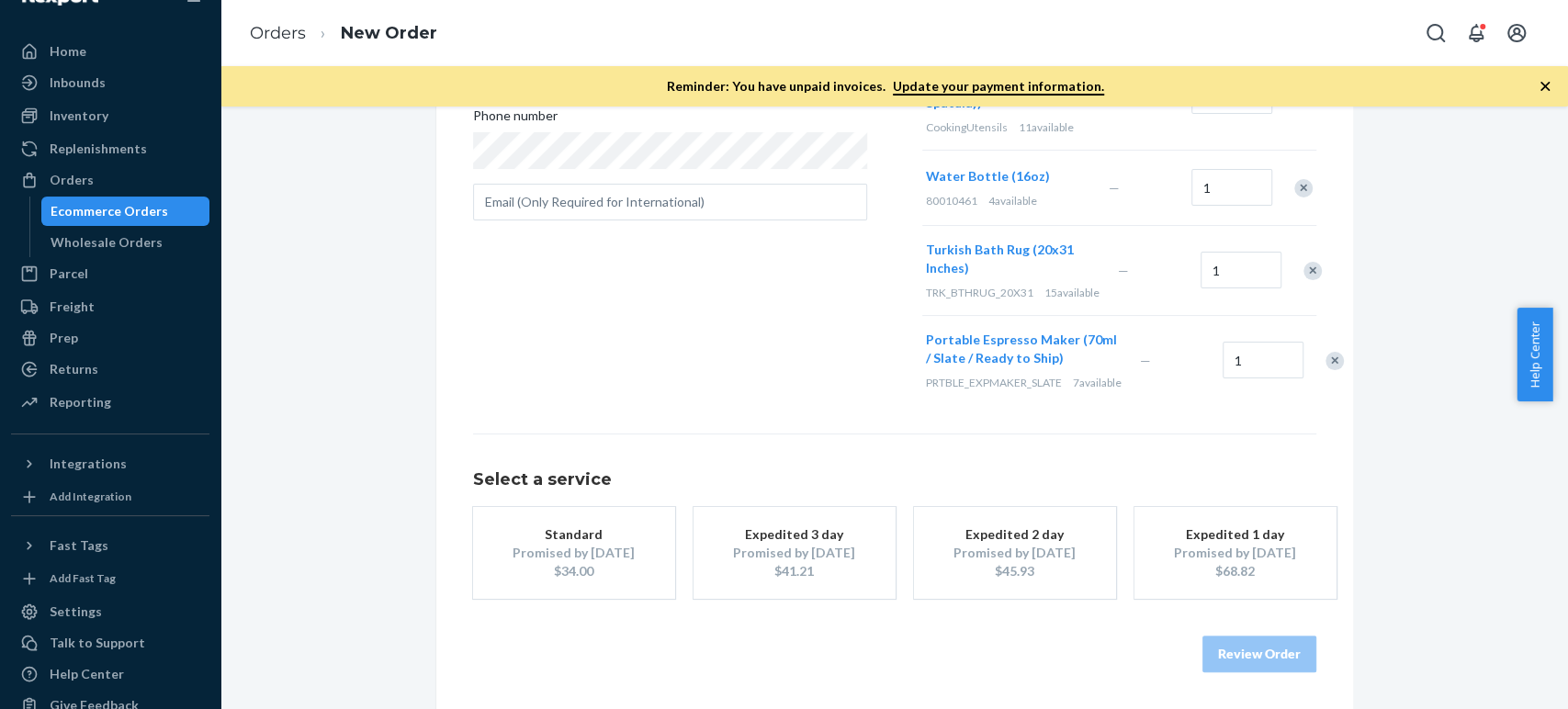
scroll to position [478, 0]
click at [548, 537] on div "Standard" at bounding box center [574, 534] width 147 height 18
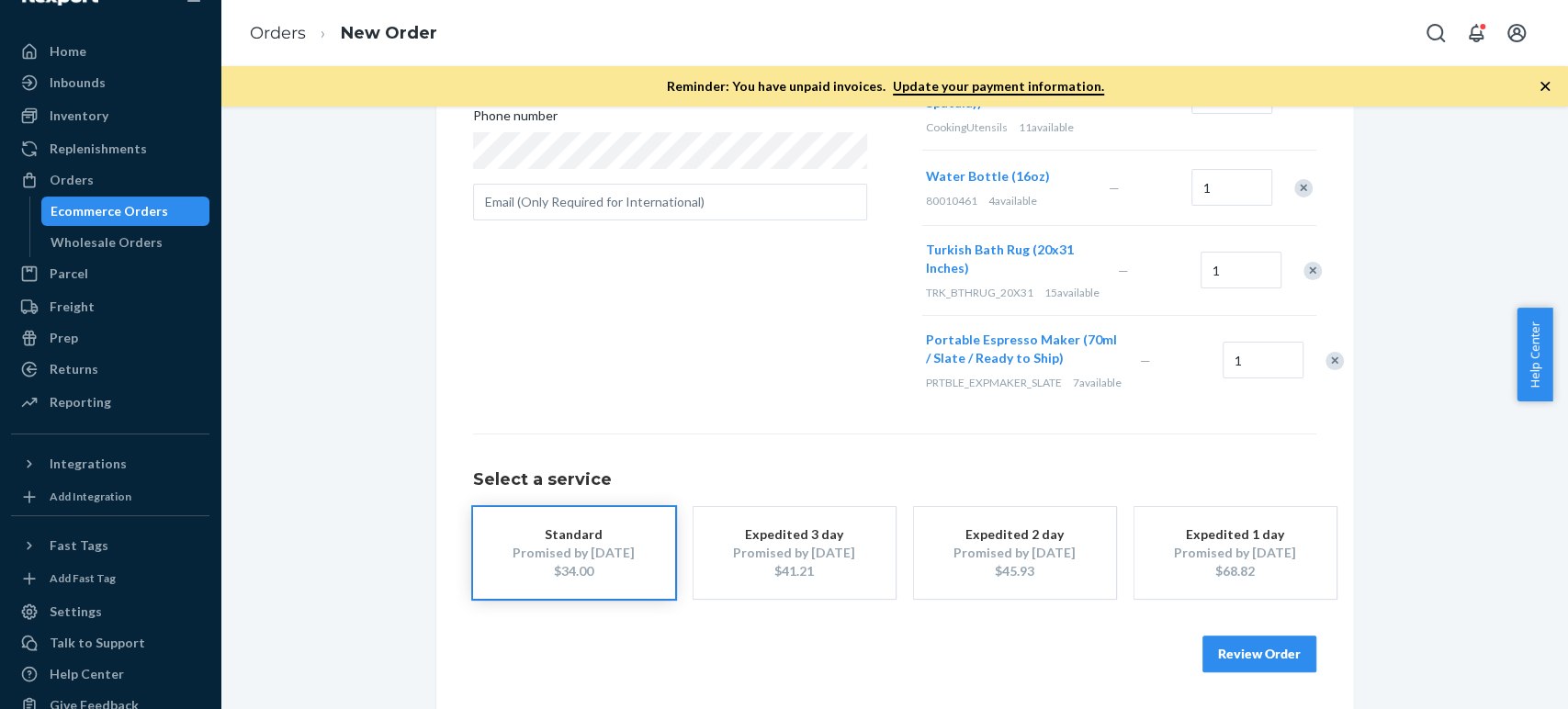
click at [1262, 653] on button "Review Order" at bounding box center [1259, 653] width 114 height 37
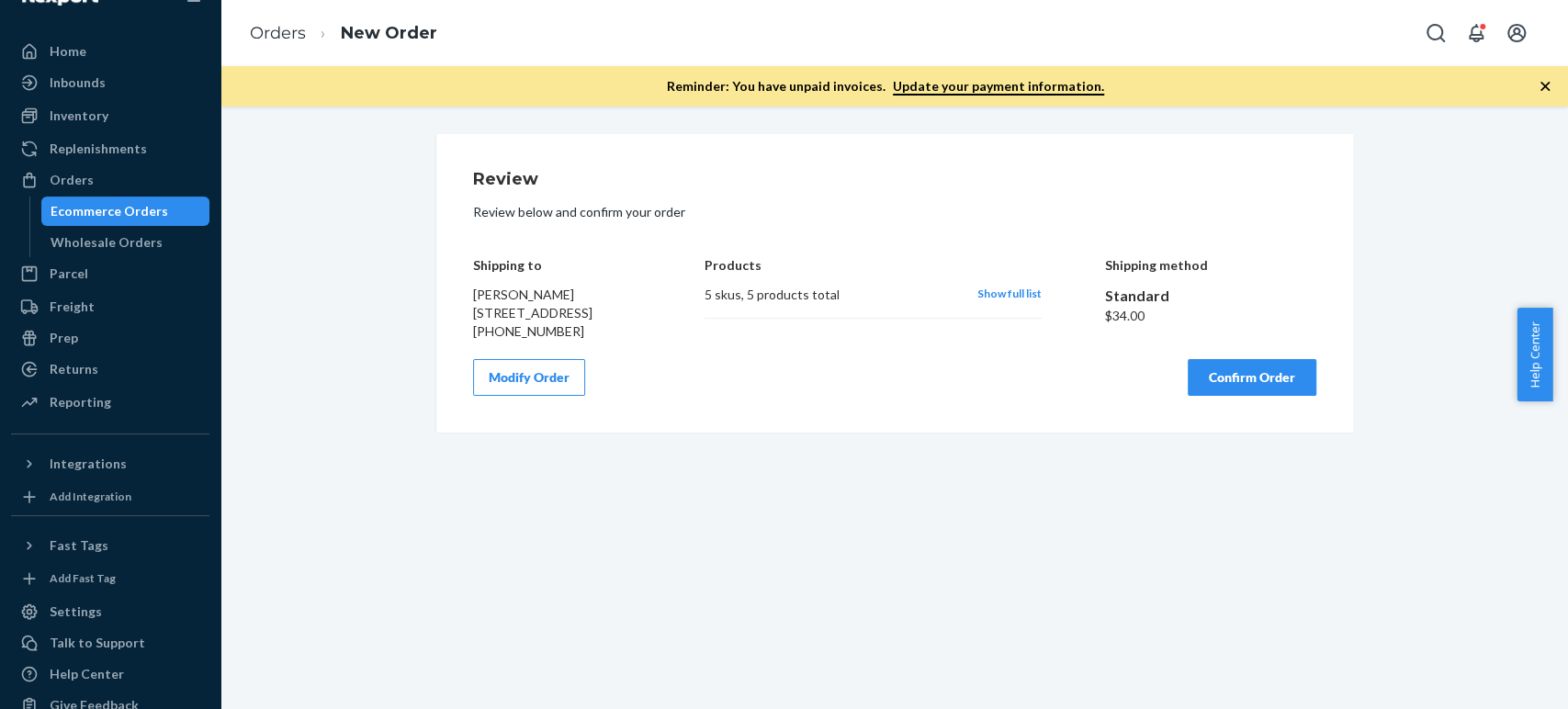
scroll to position [0, 0]
click at [876, 340] on div "Products 5 skus , 5 products total Show full list" at bounding box center [872, 286] width 337 height 110
click at [1230, 396] on button "Confirm Order" at bounding box center [1252, 377] width 128 height 37
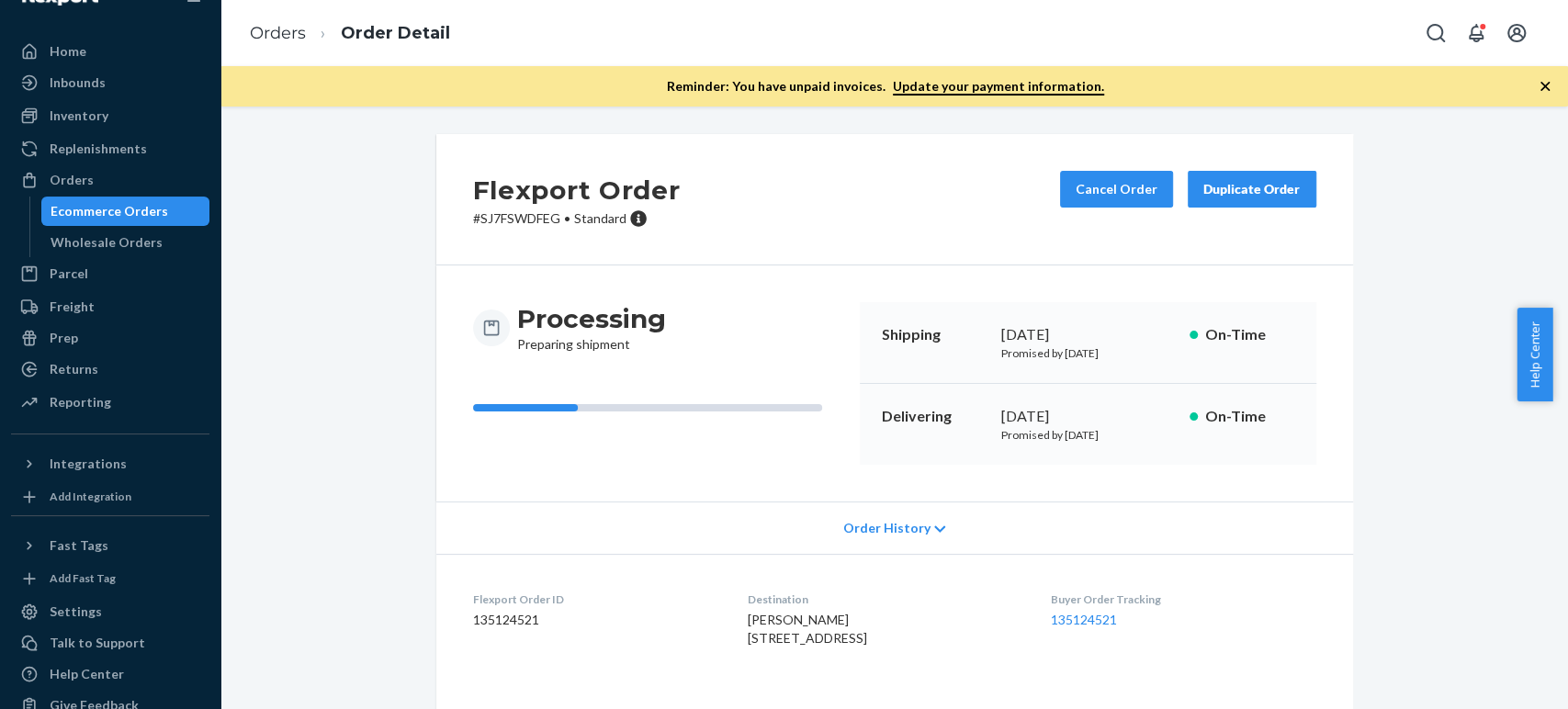
click at [499, 221] on p "# SJ7FSWDFEG • Standard" at bounding box center [577, 218] width 207 height 18
copy p "SJ7FSWDFEG"
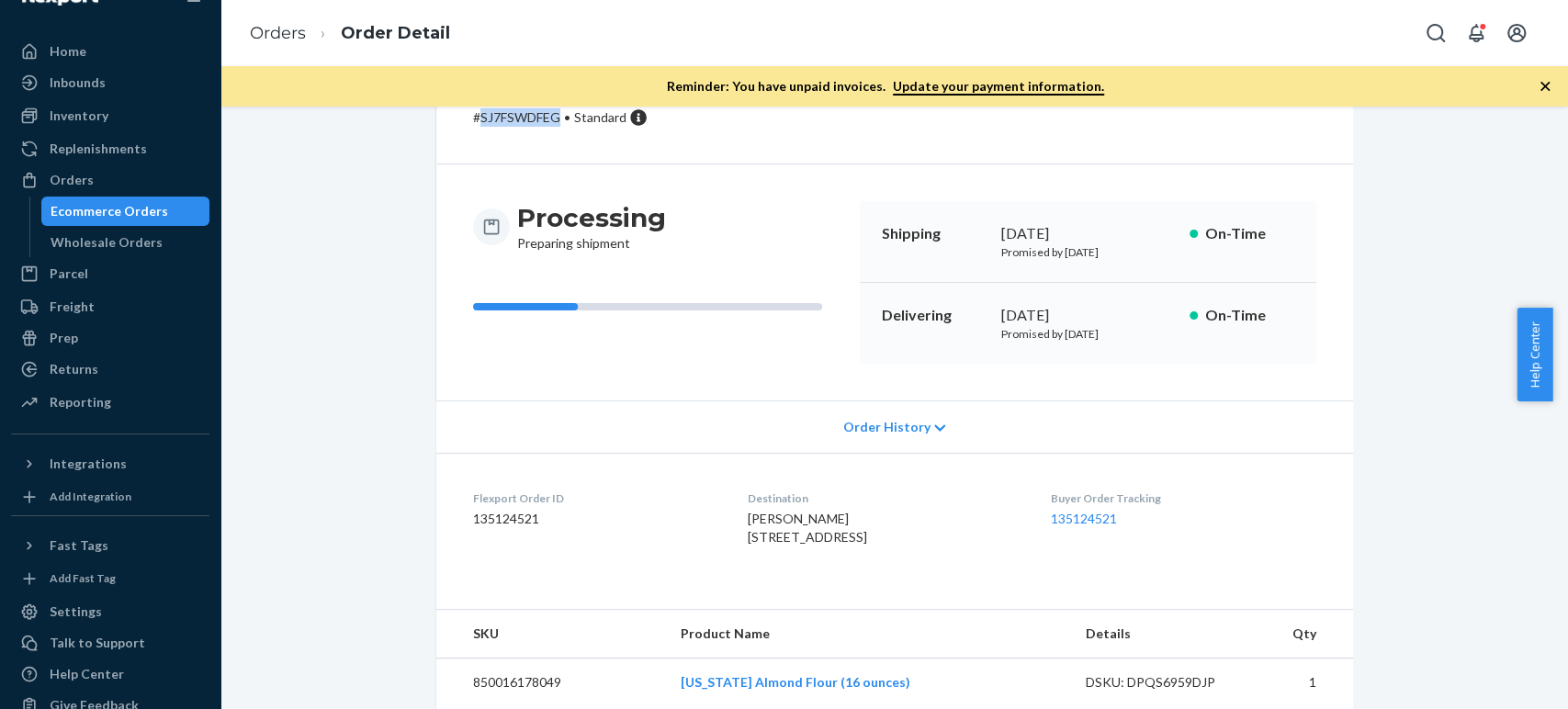
scroll to position [102, 0]
click at [1083, 519] on link "135124521" at bounding box center [1083, 518] width 66 height 16
